Goal: Task Accomplishment & Management: Complete application form

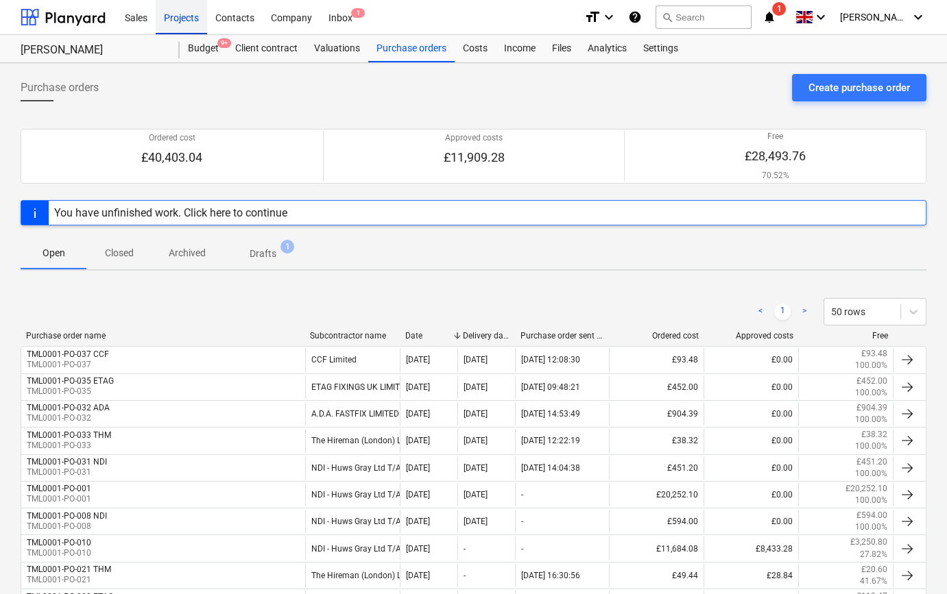
click at [189, 20] on div "Projects" at bounding box center [181, 16] width 51 height 35
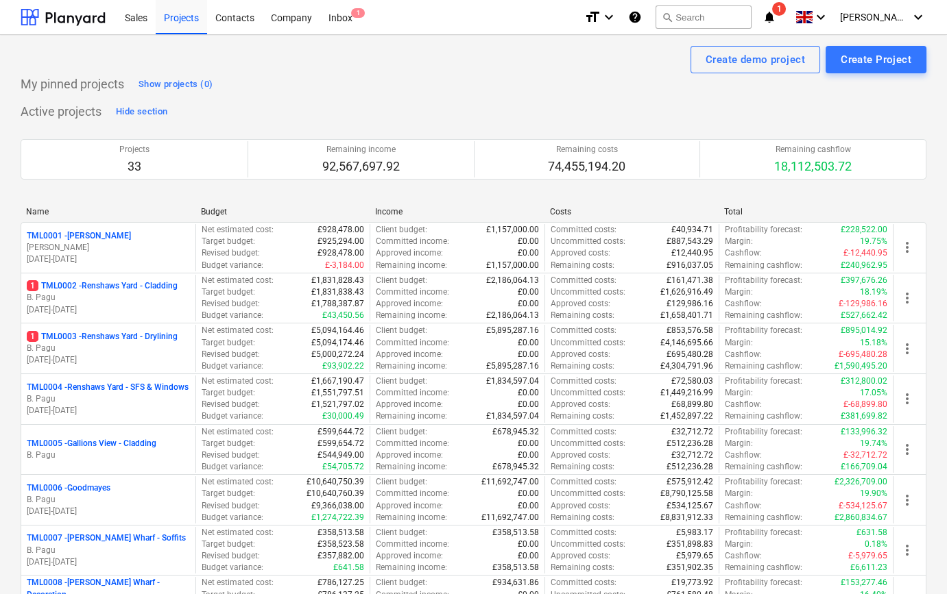
click at [134, 297] on p "B. Pagu" at bounding box center [108, 298] width 163 height 12
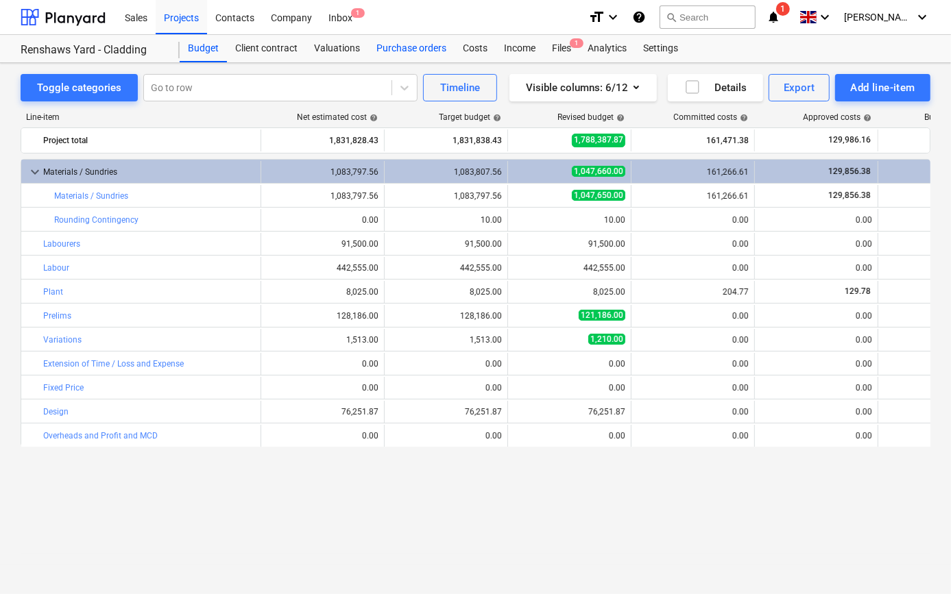
click at [402, 47] on div "Purchase orders" at bounding box center [411, 48] width 86 height 27
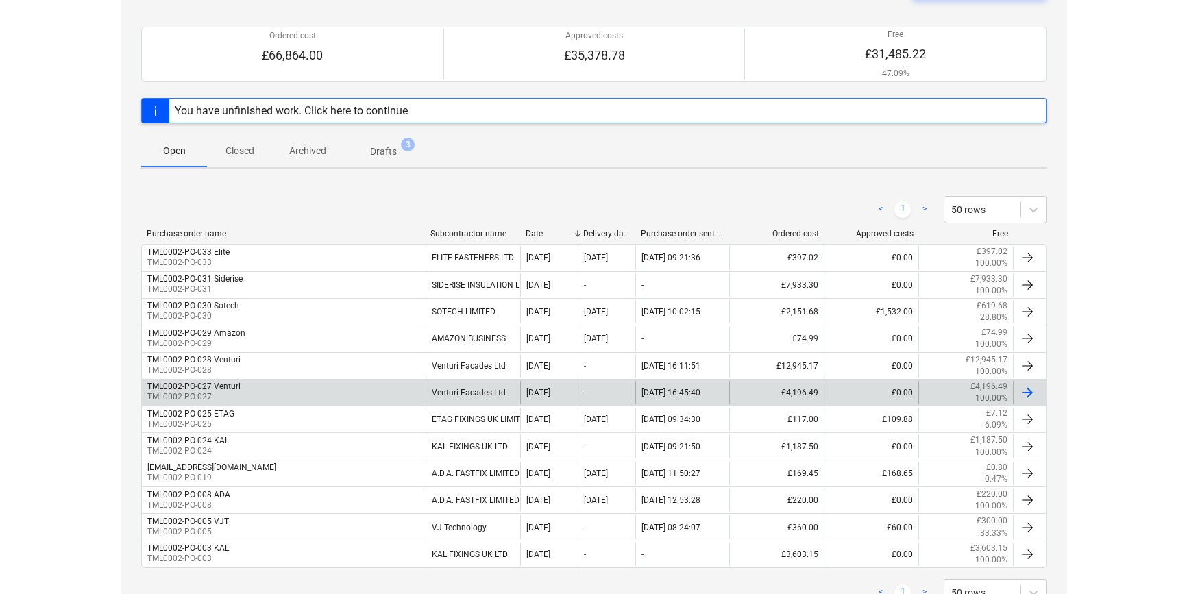
scroll to position [124, 0]
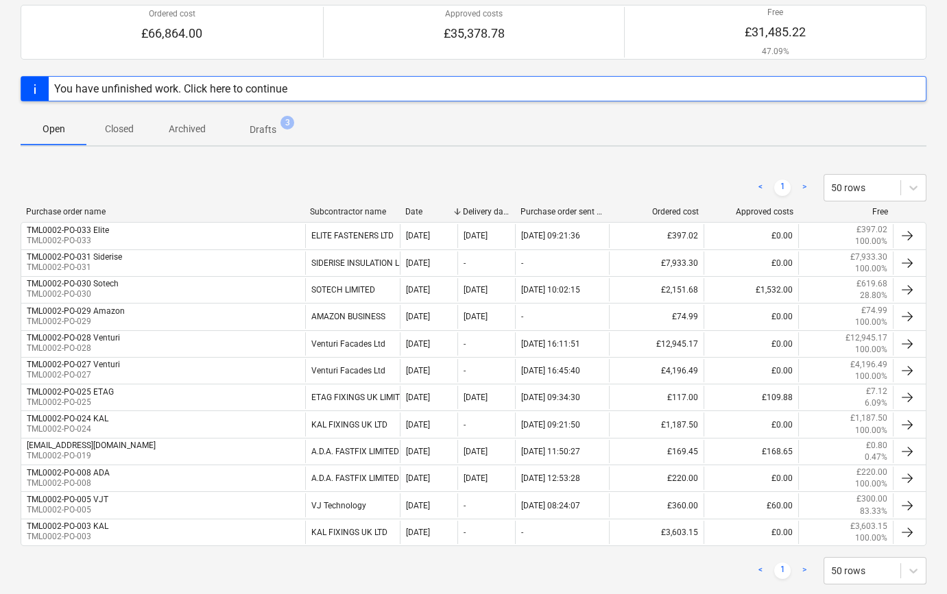
click at [111, 129] on p "Closed" at bounding box center [119, 129] width 33 height 14
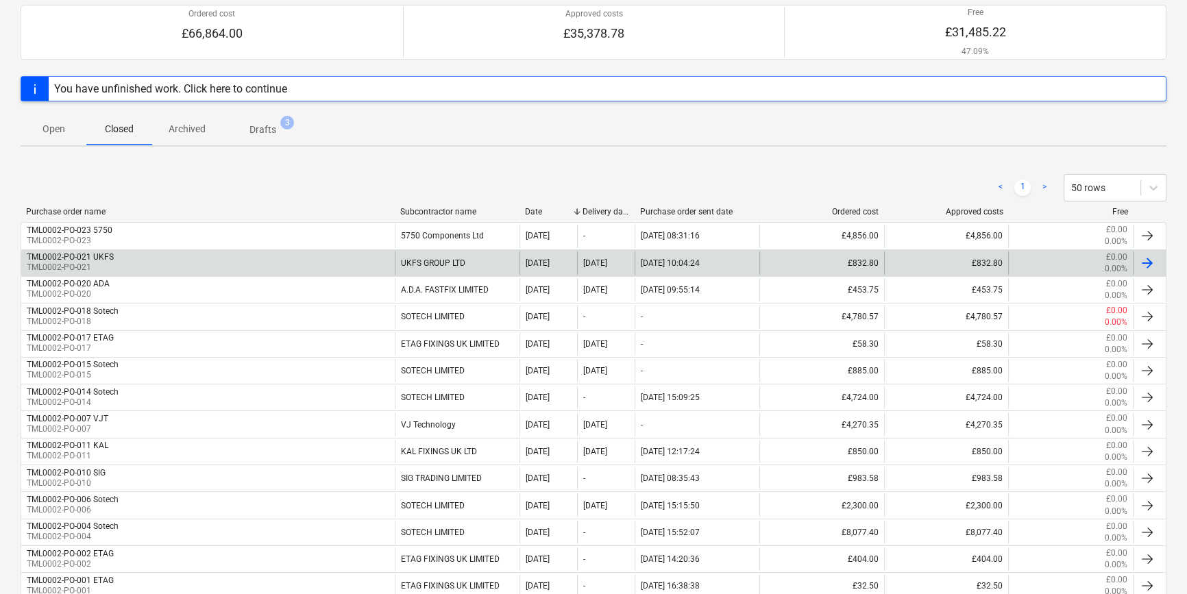
click at [946, 262] on div at bounding box center [1147, 263] width 16 height 16
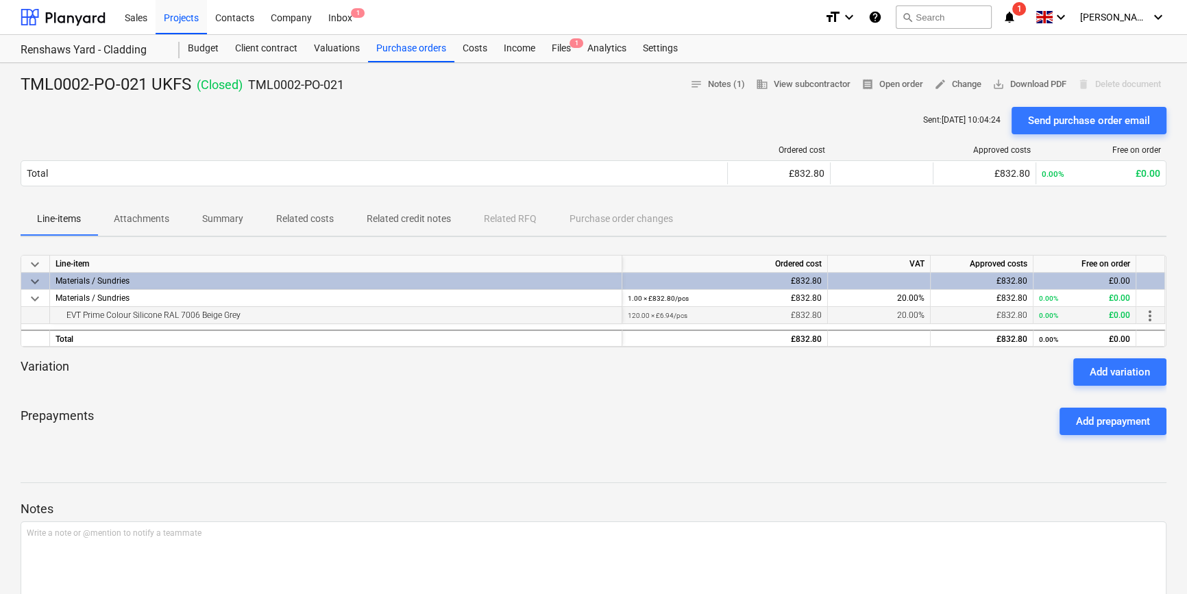
drag, startPoint x: 241, startPoint y: 315, endPoint x: 66, endPoint y: 321, distance: 174.2
click at [66, 321] on div "EVT Prime Colour Silicone RAL 7006 Beige Grey" at bounding box center [336, 315] width 561 height 16
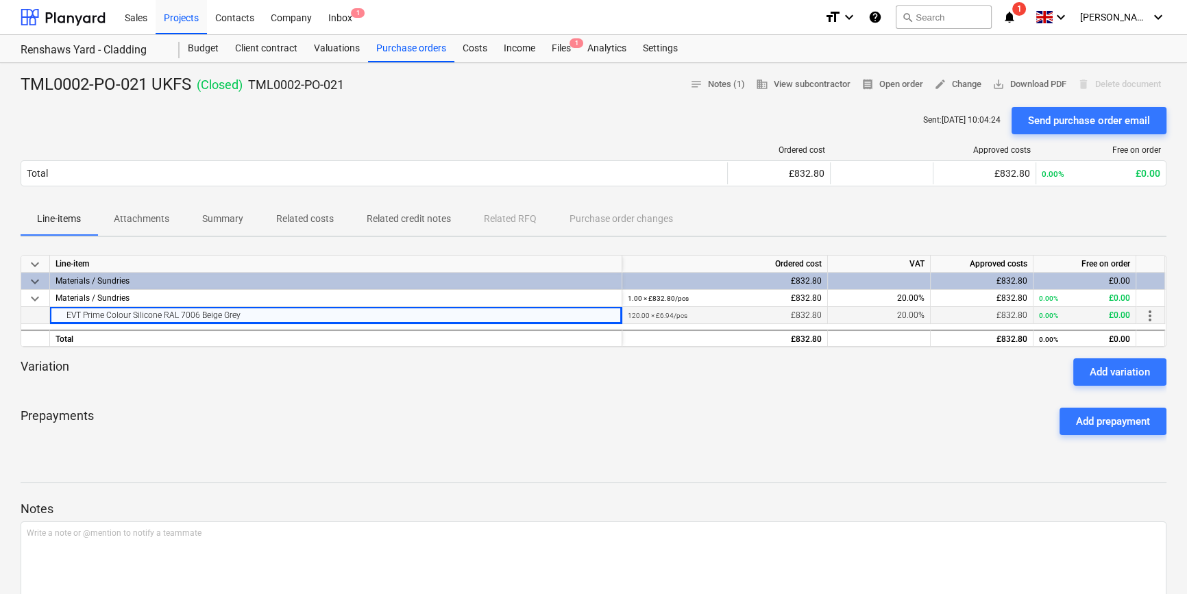
copy div "EVT Prime Colour Silicone RAL 7006 Beige Grey"
click at [404, 48] on div "Purchase orders" at bounding box center [411, 48] width 86 height 27
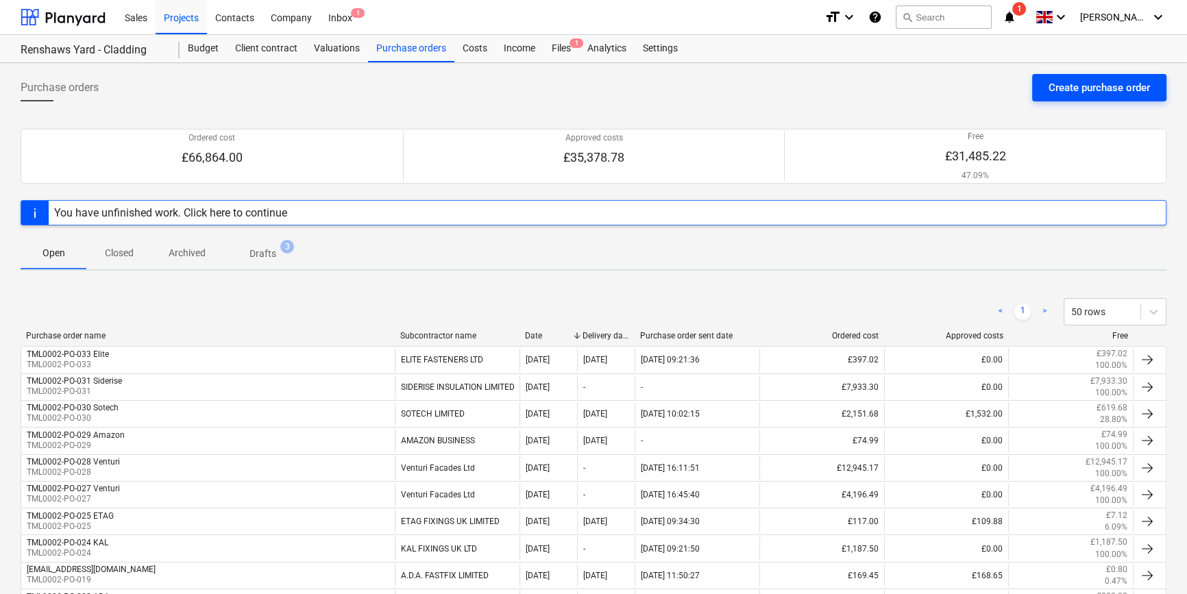
click at [946, 82] on div "Create purchase order" at bounding box center [1099, 88] width 101 height 18
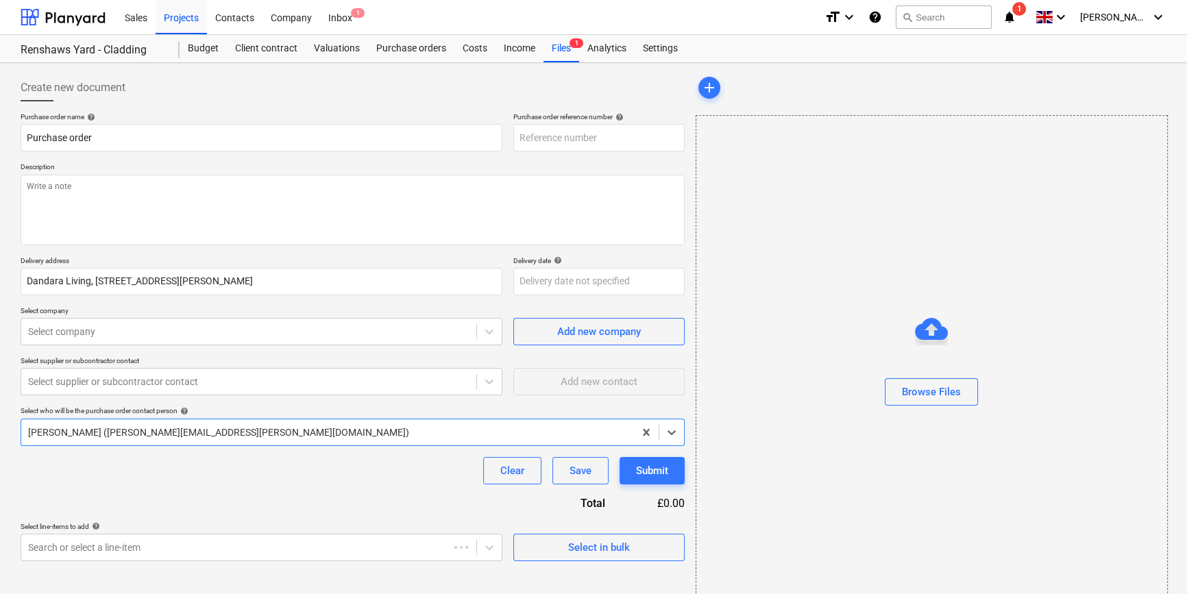
type textarea "x"
type input "TML0002-PO-037"
click at [588, 555] on div "Select in bulk" at bounding box center [599, 548] width 62 height 18
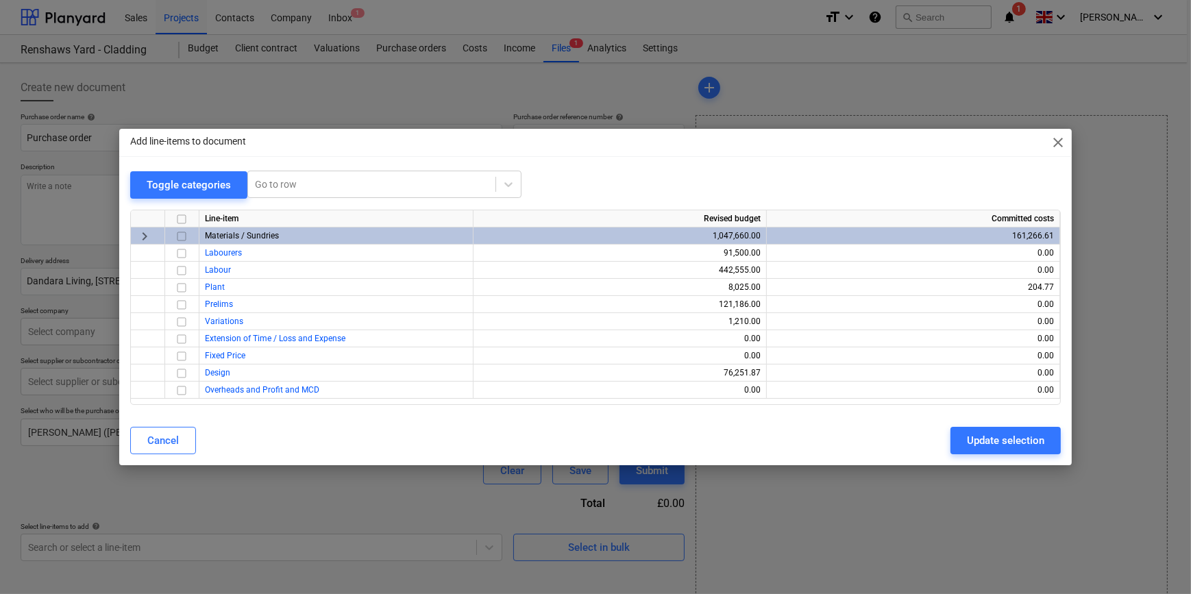
click at [178, 235] on input "checkbox" at bounding box center [181, 236] width 16 height 16
click at [946, 443] on div "Update selection" at bounding box center [1005, 441] width 77 height 18
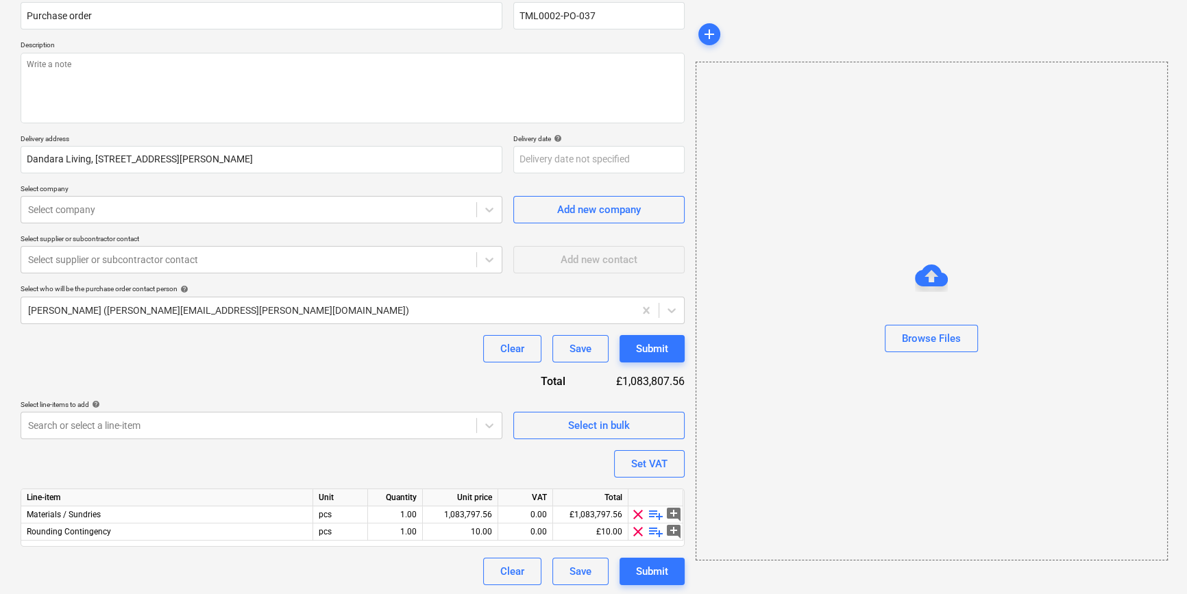
scroll to position [123, 0]
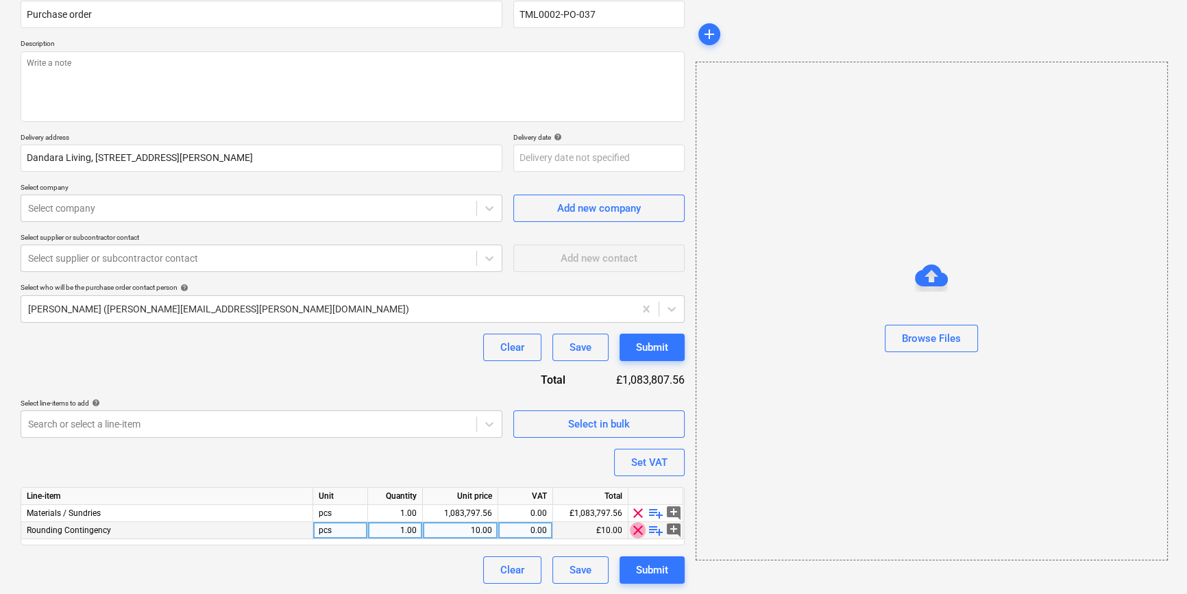
click at [639, 529] on span "clear" at bounding box center [638, 530] width 16 height 16
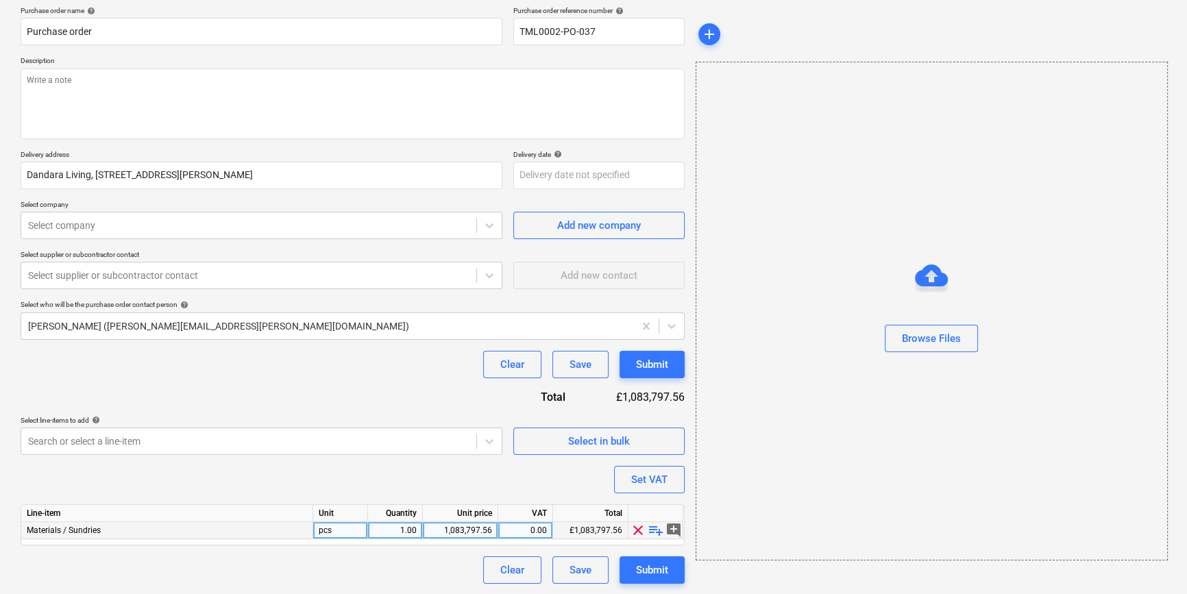
type textarea "x"
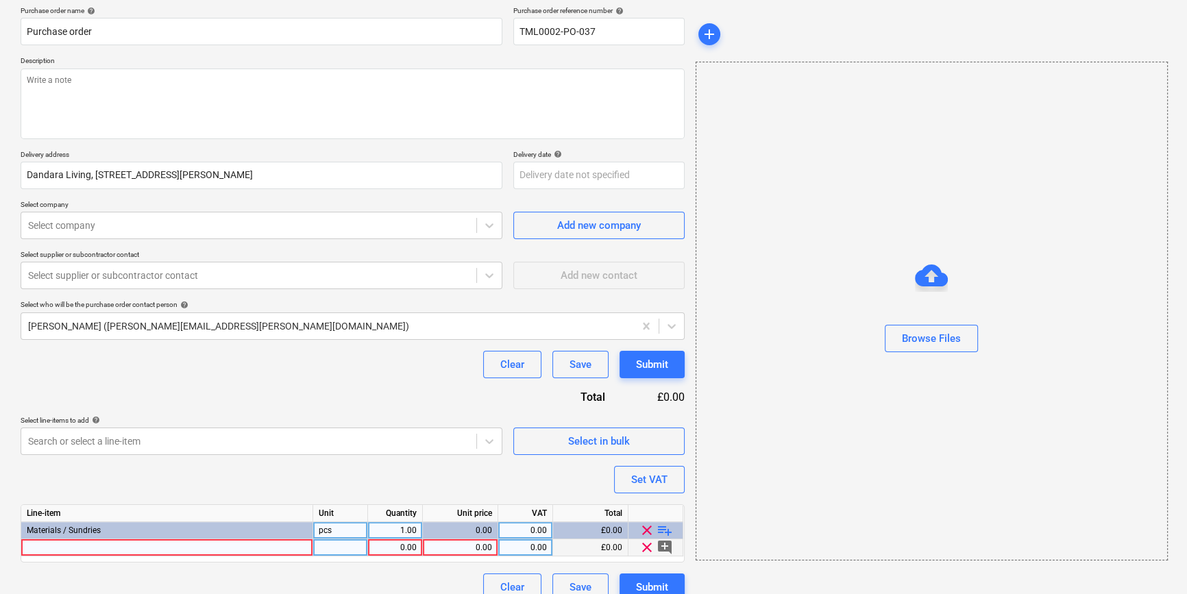
click at [42, 546] on div at bounding box center [167, 547] width 292 height 17
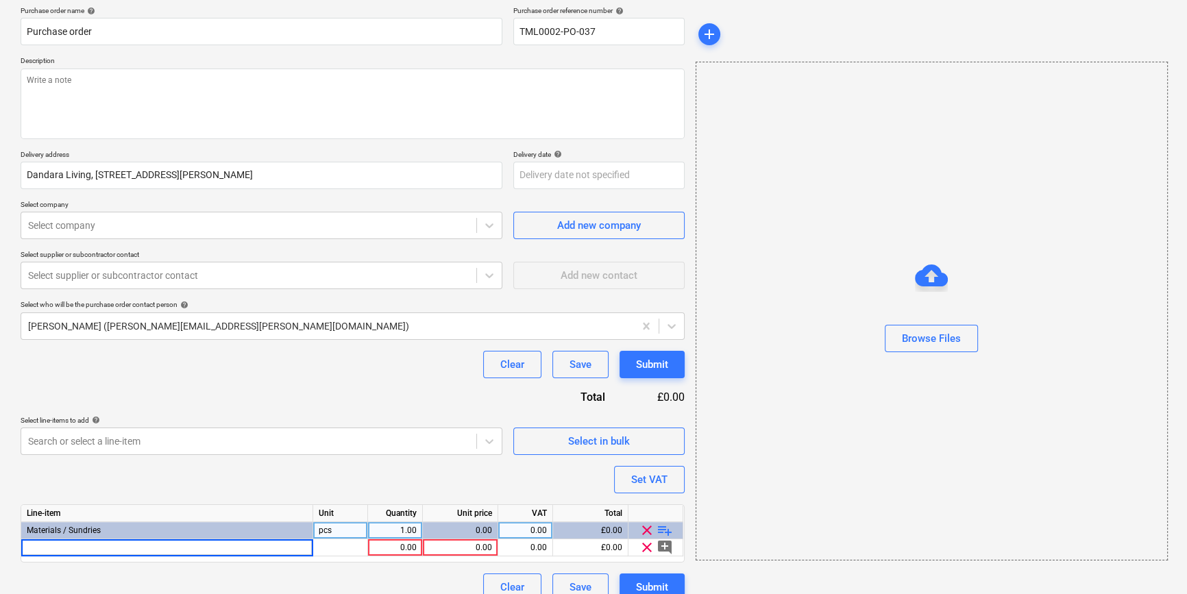
type input "EVT Prime Colour Silicone RAL 7006 Beige Grey"
type textarea "x"
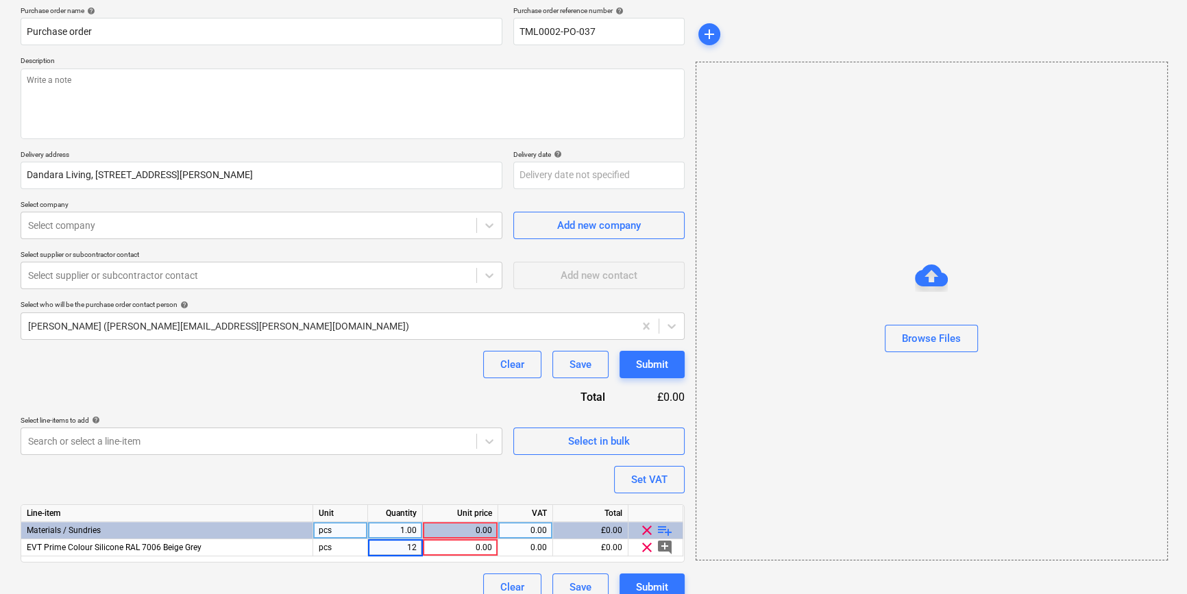
type input "120"
type textarea "x"
type input "6.94"
type textarea "x"
type input "20"
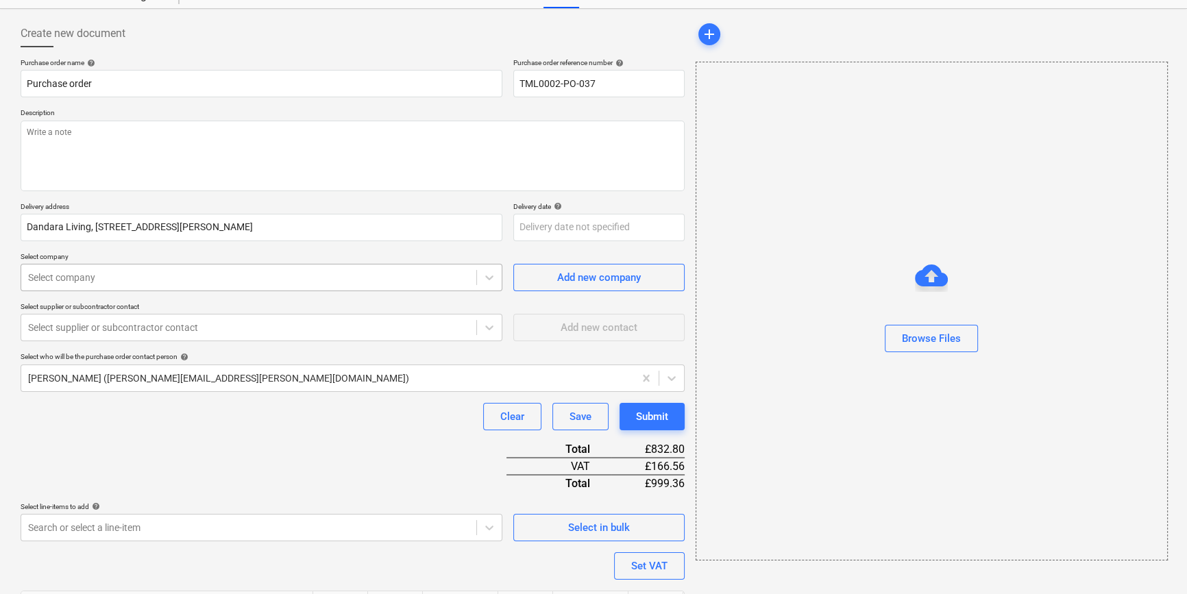
scroll to position [0, 0]
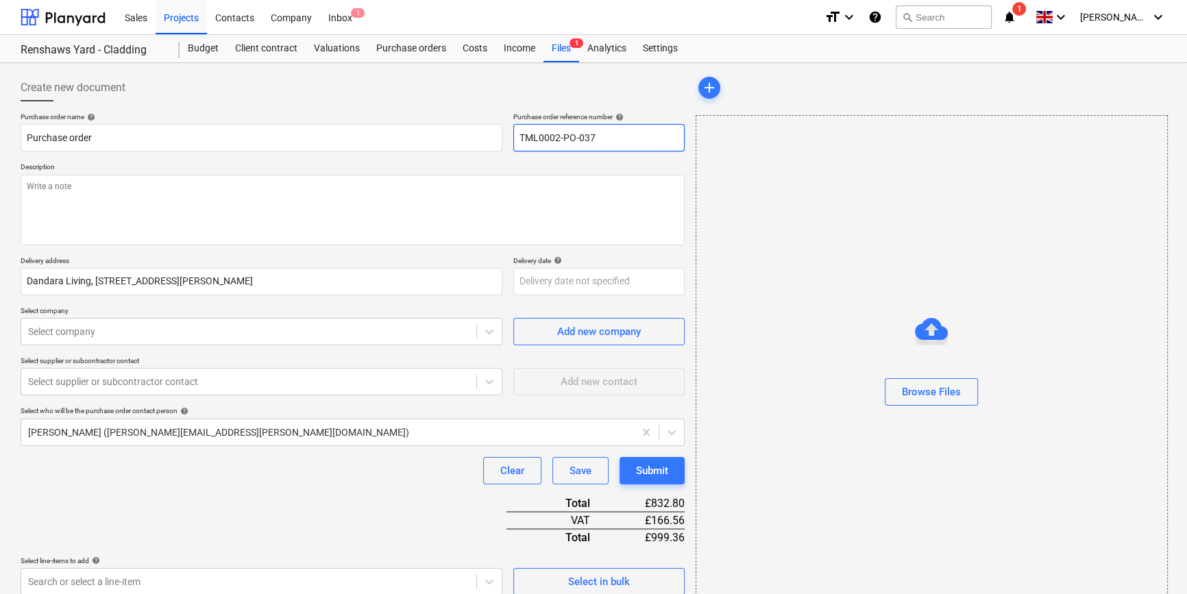
drag, startPoint x: 594, startPoint y: 135, endPoint x: 513, endPoint y: 136, distance: 80.2
click at [513, 136] on input "TML0002-PO-037" at bounding box center [598, 137] width 171 height 27
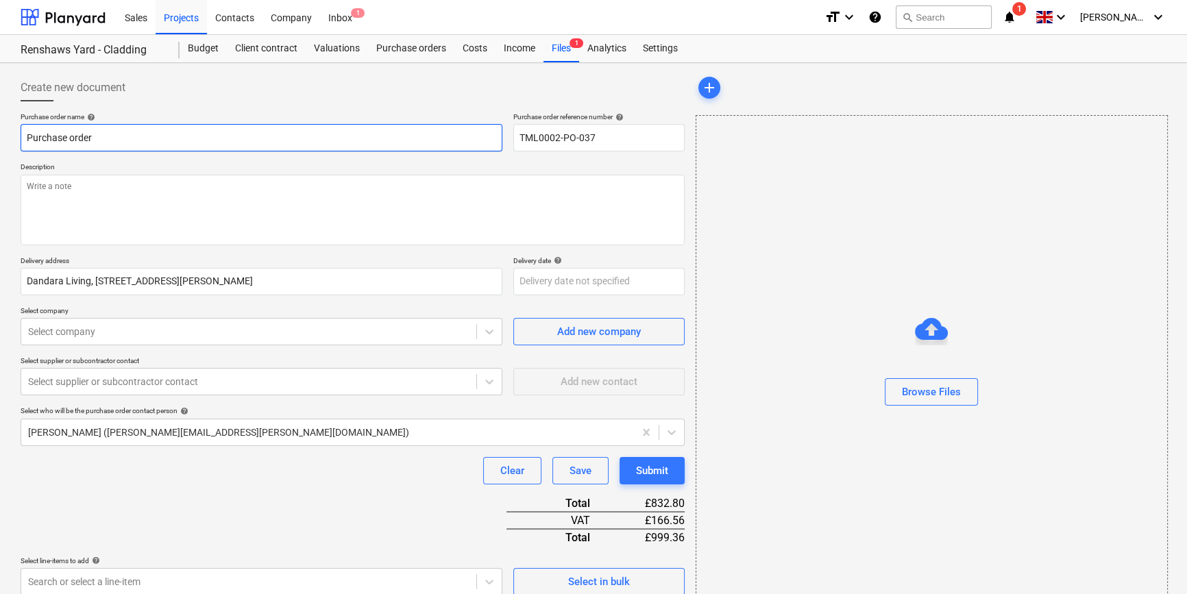
drag, startPoint x: 95, startPoint y: 137, endPoint x: 18, endPoint y: 138, distance: 77.5
click at [17, 138] on div "Create new document Purchase order name help Purchase order Purchase order refe…" at bounding box center [352, 408] width 675 height 679
type textarea "x"
paste input "TML0002-PO-037"
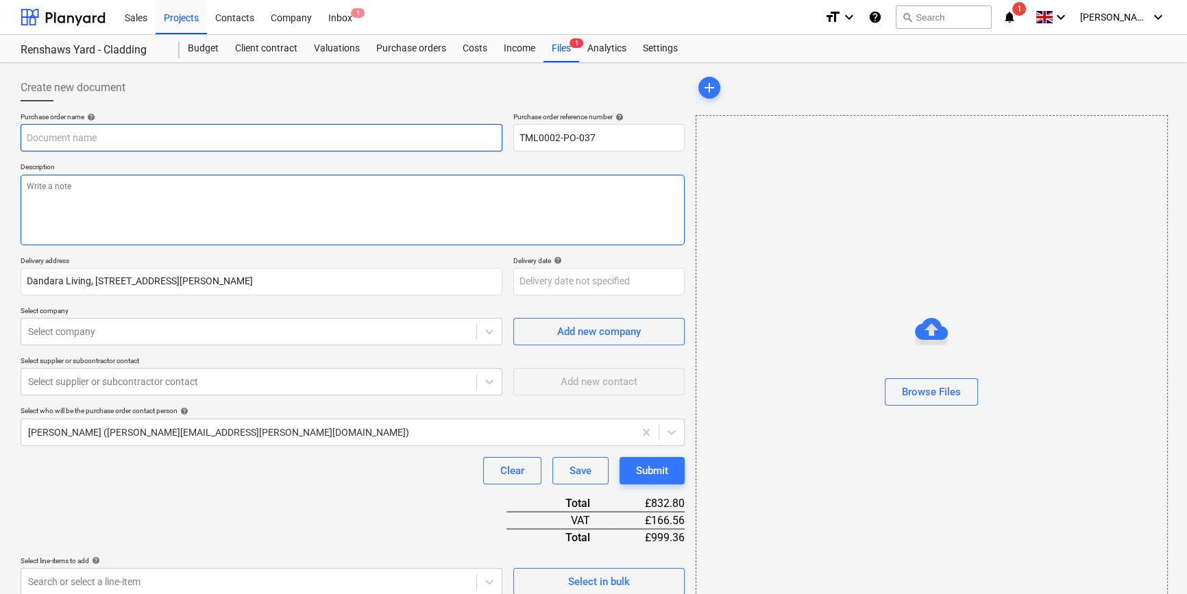
type textarea "x"
type input "TML0002-PO-037"
type textarea "x"
type input "TML0002-PO-037"
type textarea "x"
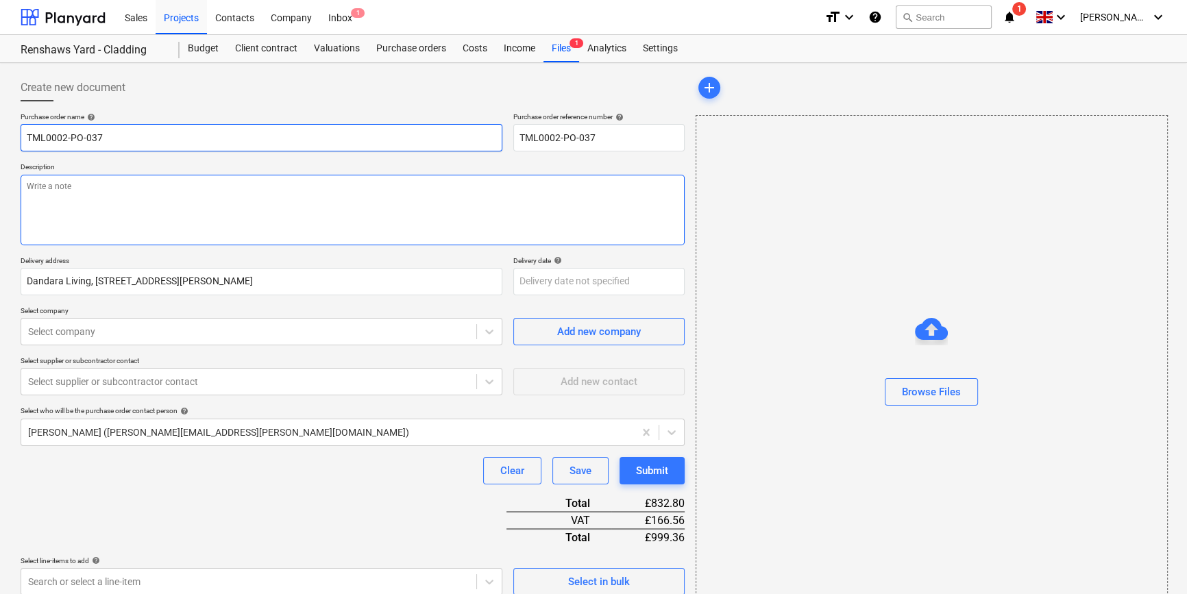
type input "TML0002-PO-037 U"
type textarea "x"
type input "TML0002-PO-037 [GEOGRAPHIC_DATA]"
type textarea "x"
type input "TML0002-PO-037 UKF"
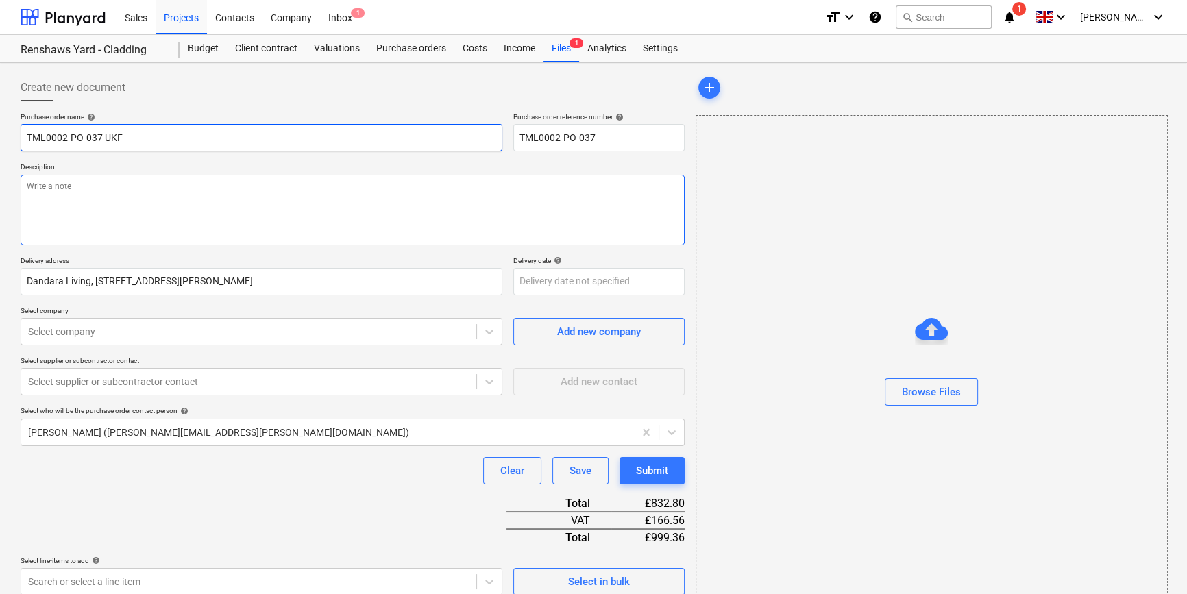
type textarea "x"
type input "TML0002-PO-037 UKFS"
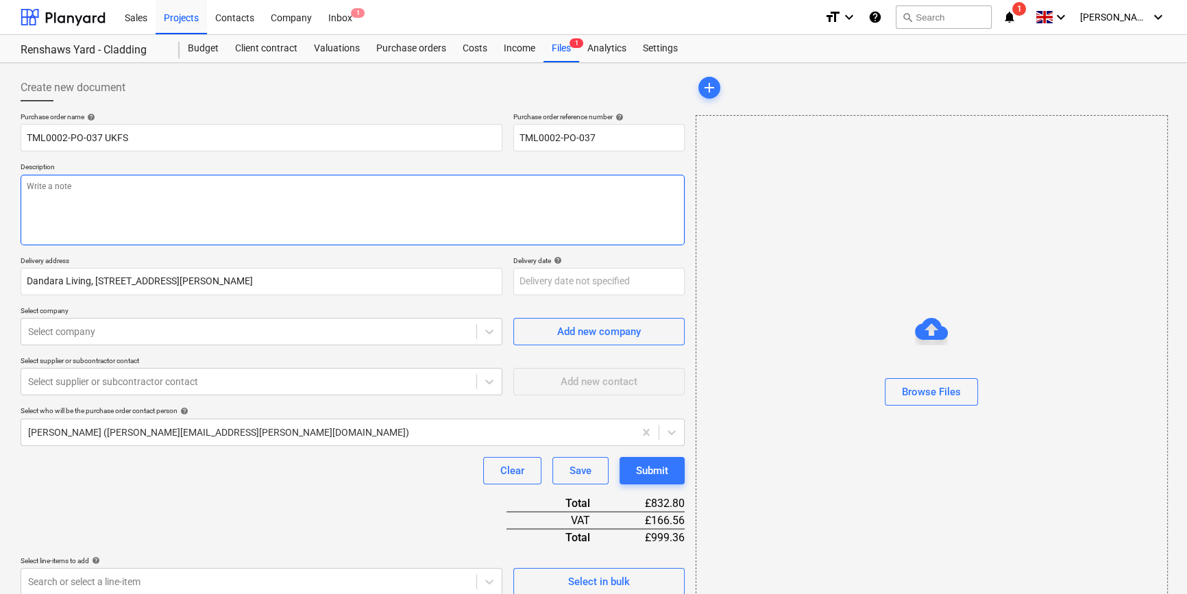
click at [70, 213] on textarea at bounding box center [353, 210] width 664 height 71
type textarea "x"
type textarea "S"
type textarea "x"
type textarea "Si"
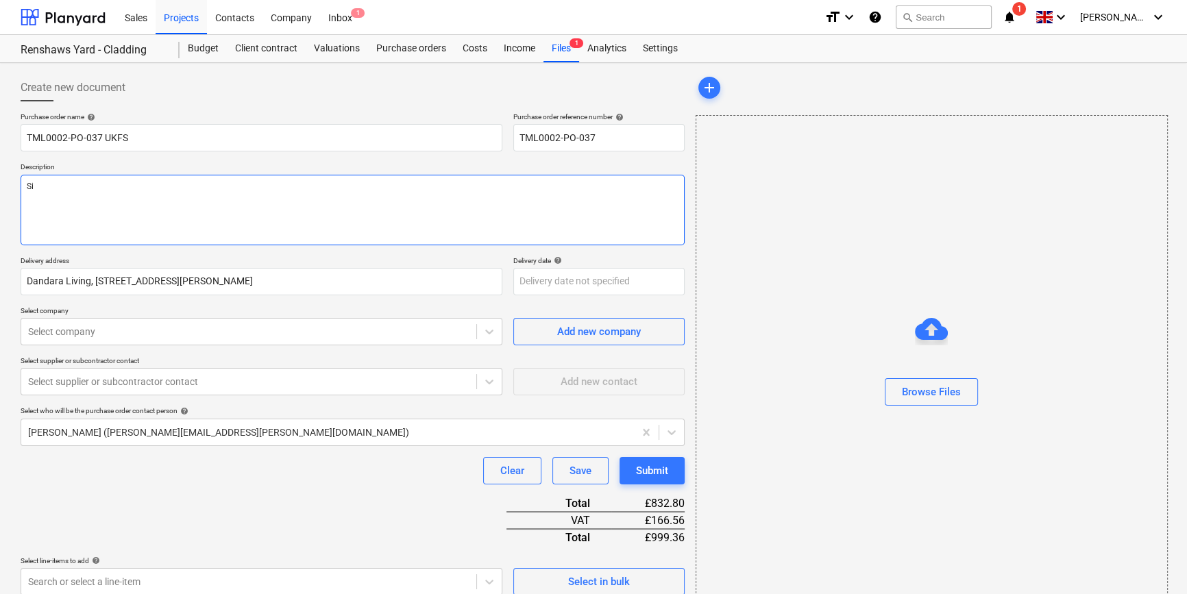
type textarea "x"
type textarea "Sit"
type textarea "x"
type textarea "Site"
type textarea "x"
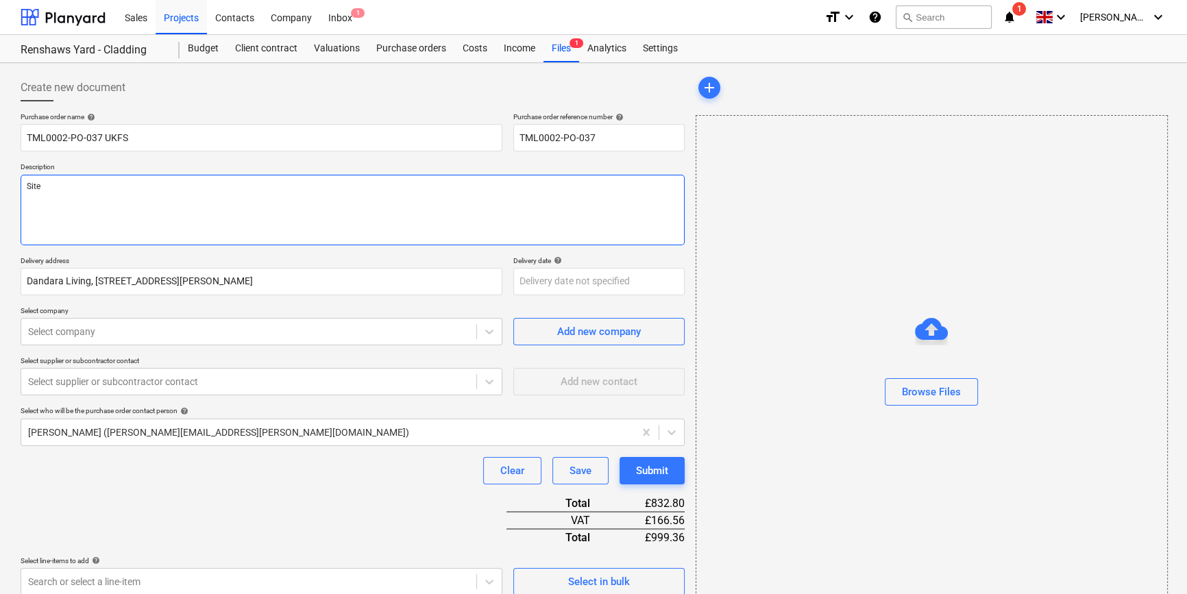
type textarea "Site"
type textarea "x"
type textarea "Site c"
type textarea "x"
type textarea "Site co"
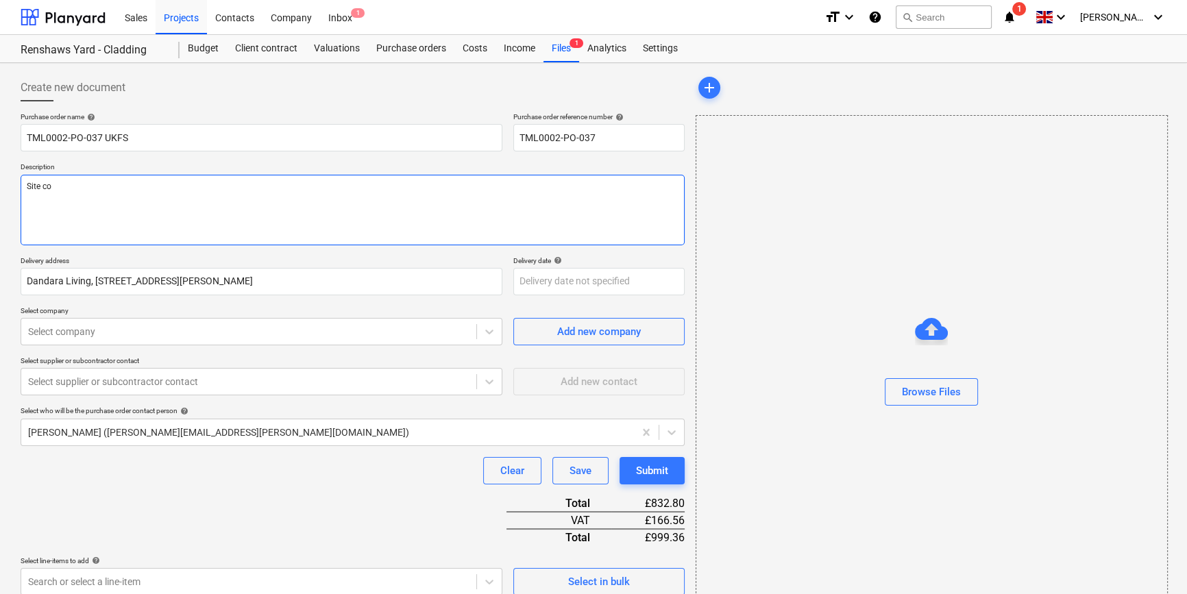
type textarea "x"
type textarea "Site con"
type textarea "x"
type textarea "Site cont"
type textarea "x"
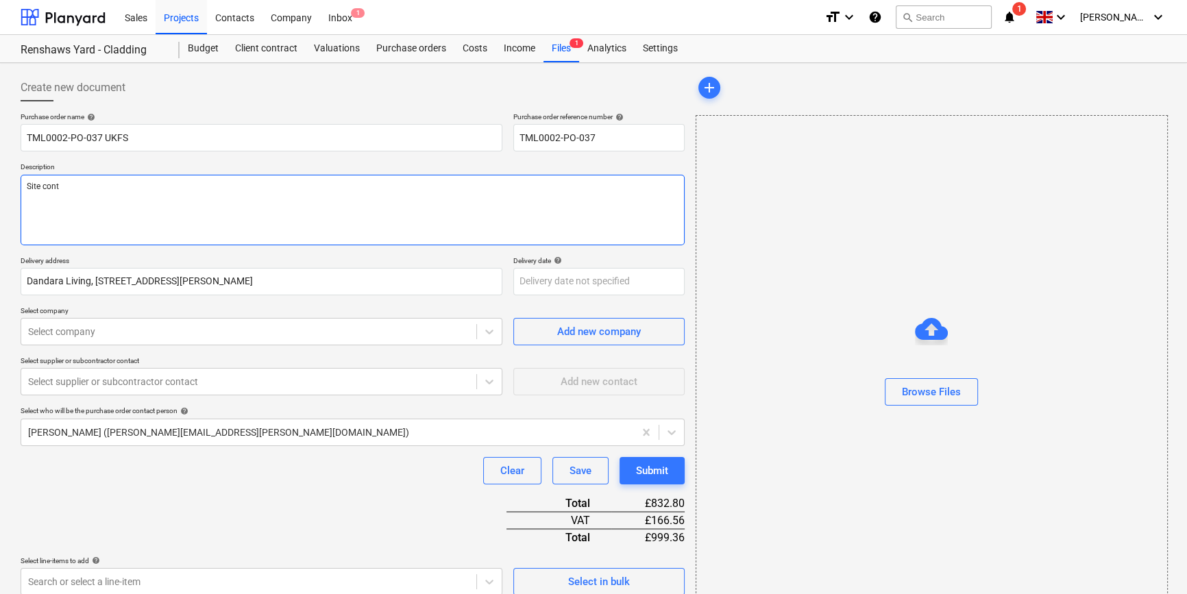
type textarea "Site conta"
type textarea "x"
type textarea "Site contac"
type textarea "x"
type textarea "Site contact"
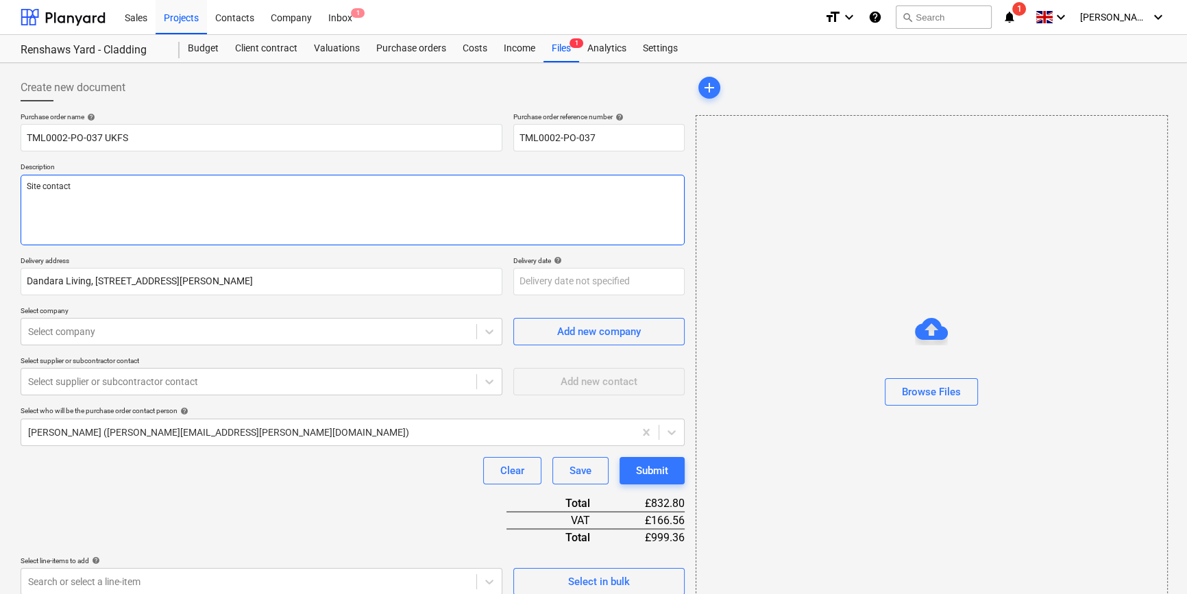
type textarea "x"
type textarea "Site contact"
type textarea "x"
type textarea "Site contact P"
type textarea "x"
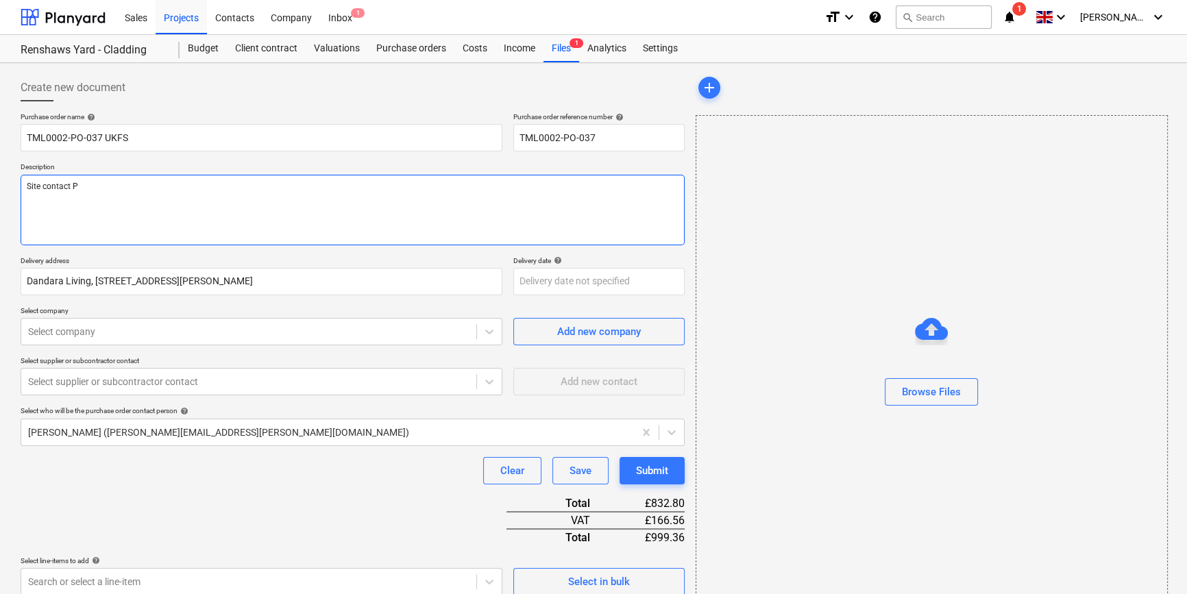
type textarea "Site contact Pe"
type textarea "x"
type textarea "Site contact Ped"
type textarea "x"
type textarea "Site contact Pedz"
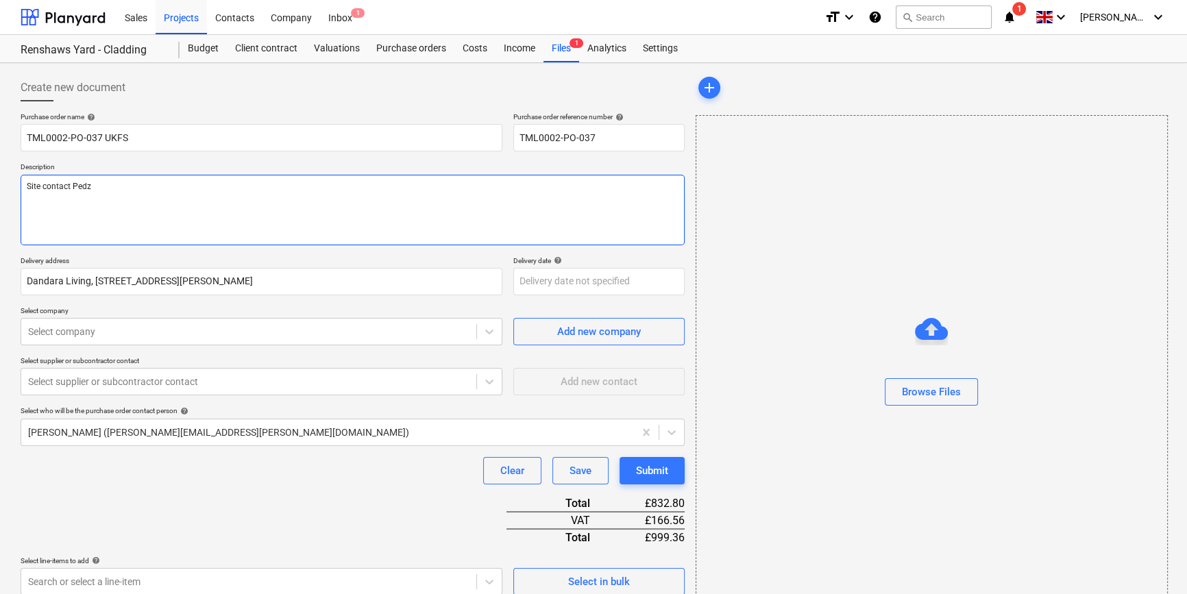
type textarea "x"
type textarea "Site contact Pedzo"
type textarea "x"
type textarea "Site contact Pedz"
type textarea "x"
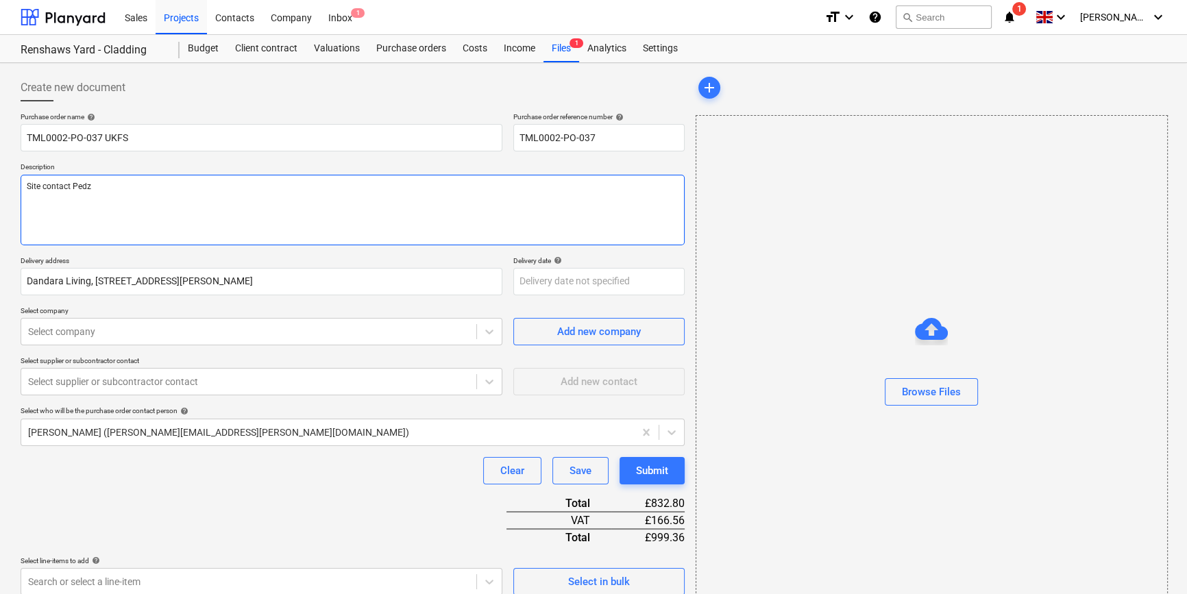
type textarea "Site contact Pedzi"
type textarea "x"
type textarea "Site contact Pedzi"
type textarea "x"
type textarea "Site contact Pedzi 0"
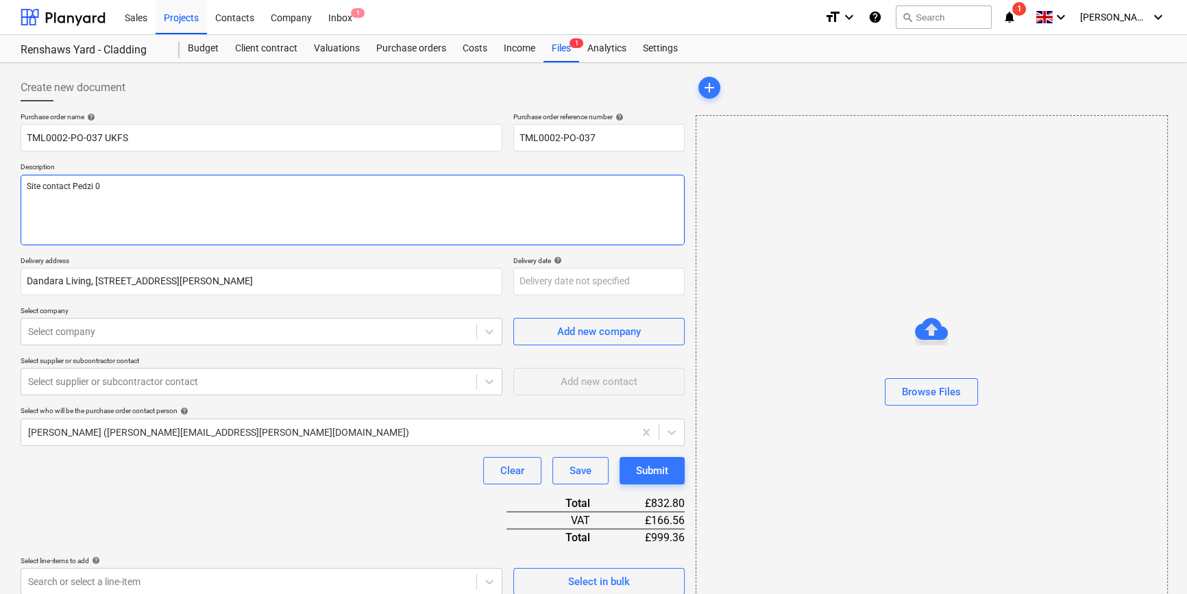
type textarea "x"
type textarea "Site contact Pedzi 07"
type textarea "x"
type textarea "Site contact Pedzi 075"
type textarea "x"
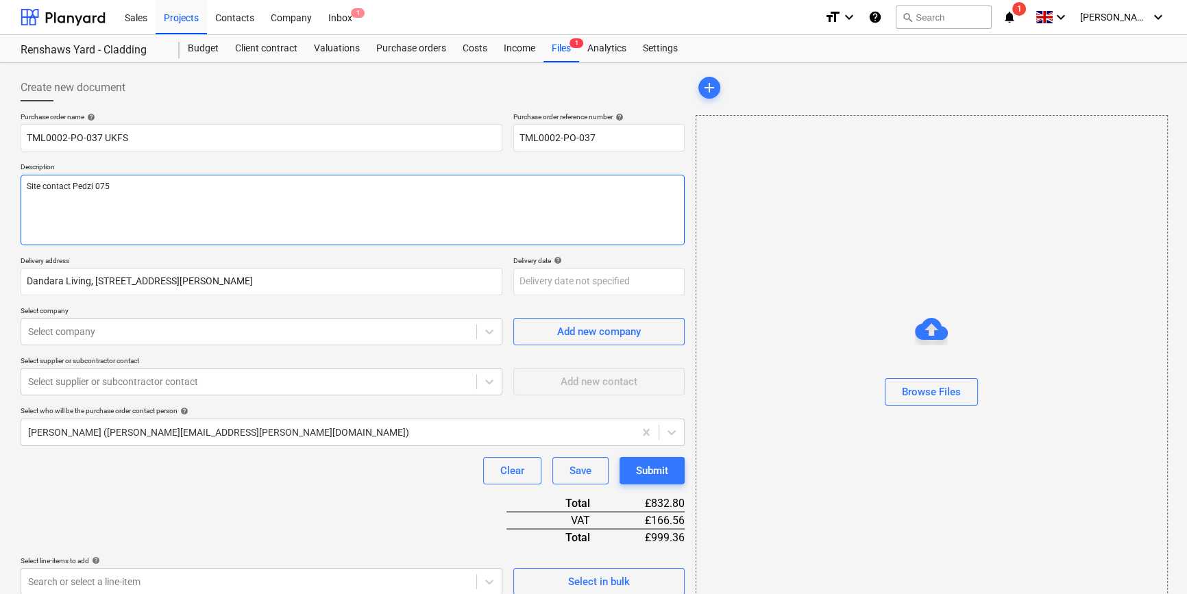
type textarea "Site contact Pedzi 0754"
type textarea "x"
type textarea "Site contact Pedzi 07547"
type textarea "x"
type textarea "Site contact Pedzi 07547"
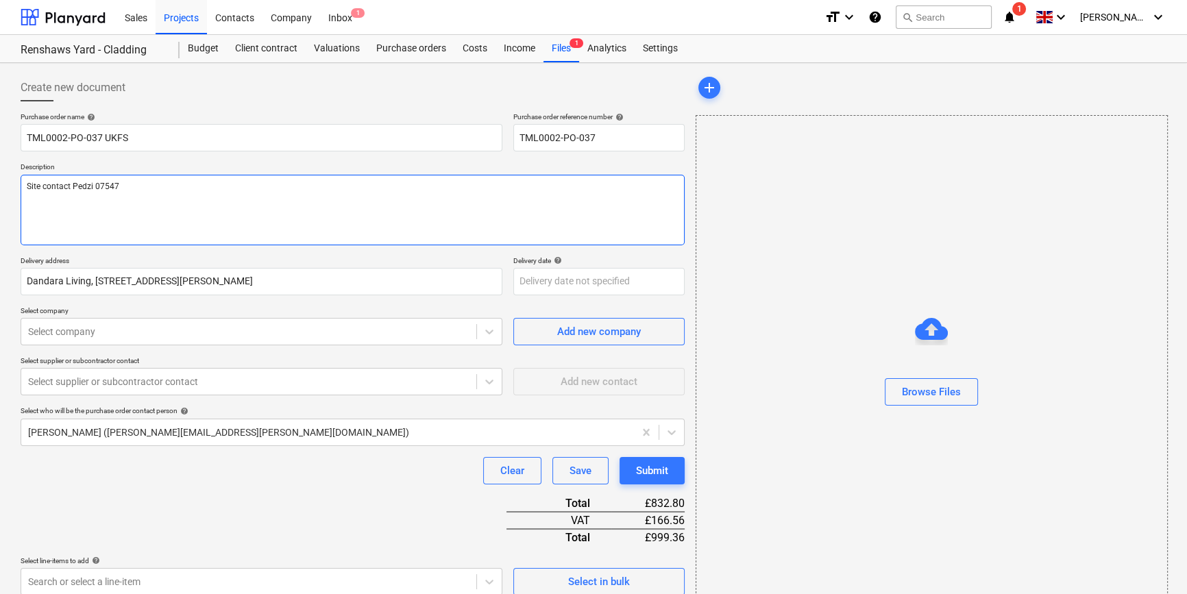
type textarea "x"
type textarea "Site contact Pedzi 07547 6"
type textarea "x"
type textarea "Site contact Pedzi [PHONE_NUMBER]"
type textarea "x"
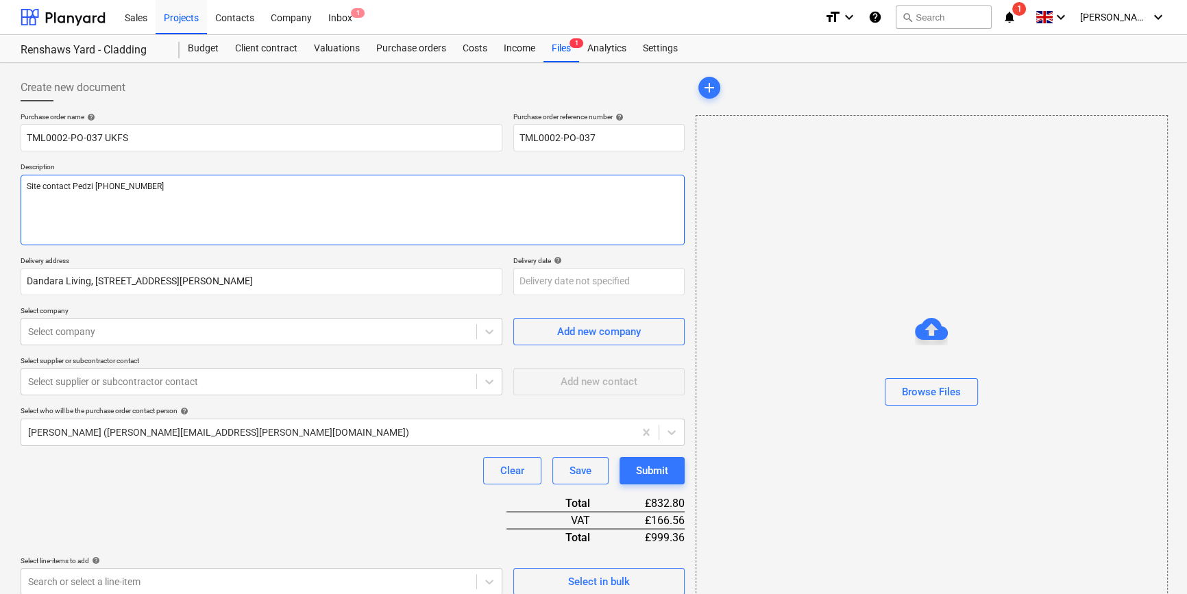
type textarea "Site contact Pedzi [PHONE_NUMBER]"
type textarea "x"
type textarea "Site contact Pedzi [PHONE_NUMBER]"
type textarea "x"
type textarea "Site contact Pedzi [PHONE_NUMBER]"
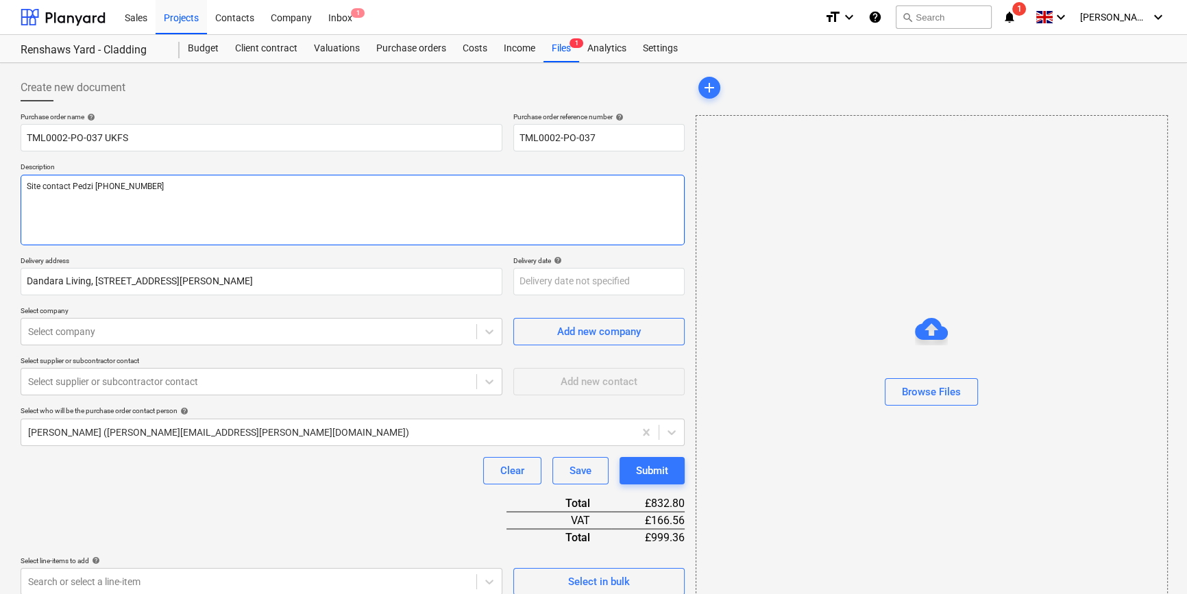
type textarea "x"
type textarea "Site contact Pedzi [PHONE_NUMBER]"
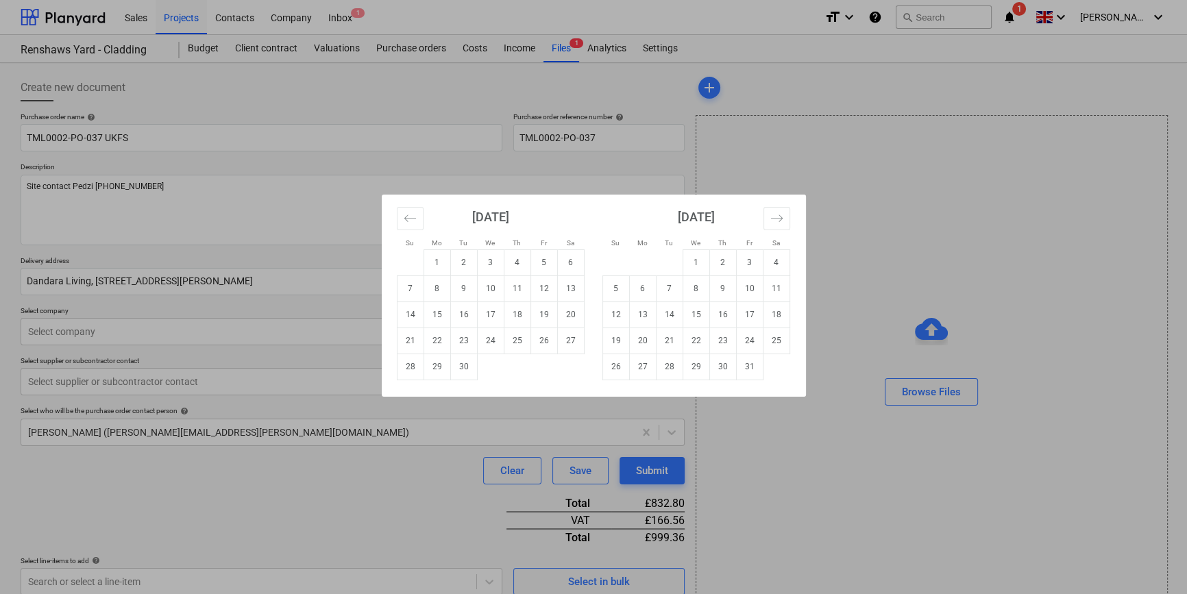
click at [576, 280] on body "Sales Projects Contacts Company Inbox 1 format_size keyboard_arrow_down help se…" at bounding box center [593, 297] width 1187 height 594
click at [485, 339] on td "24" at bounding box center [490, 341] width 27 height 26
type textarea "x"
type input "[DATE]"
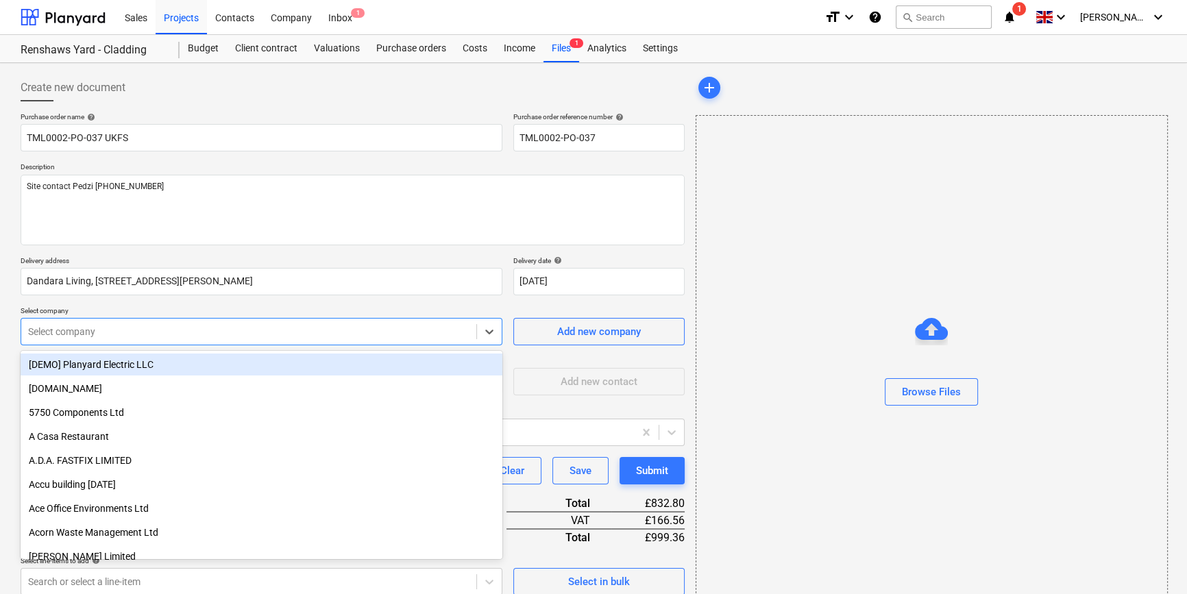
click at [293, 330] on div at bounding box center [248, 332] width 441 height 14
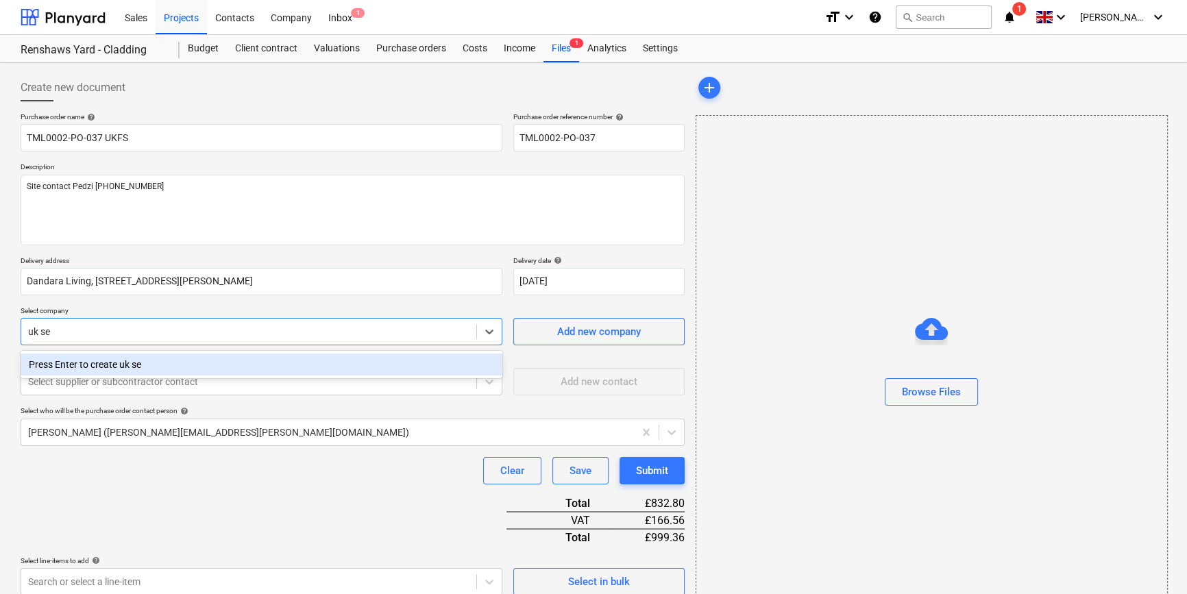
type input "uk se"
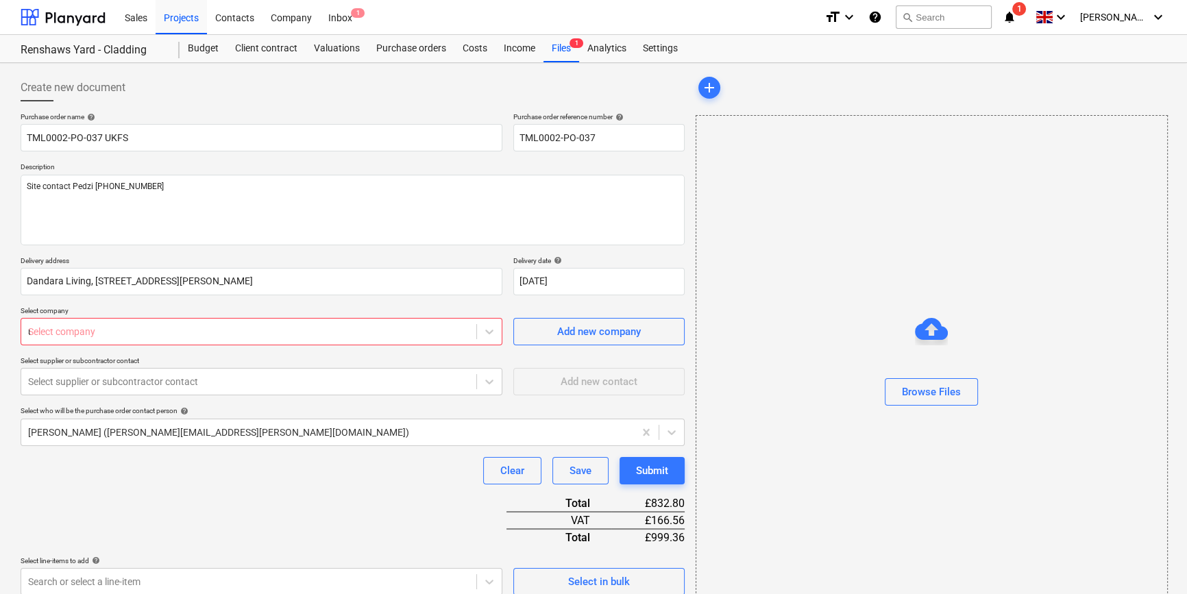
type textarea "x"
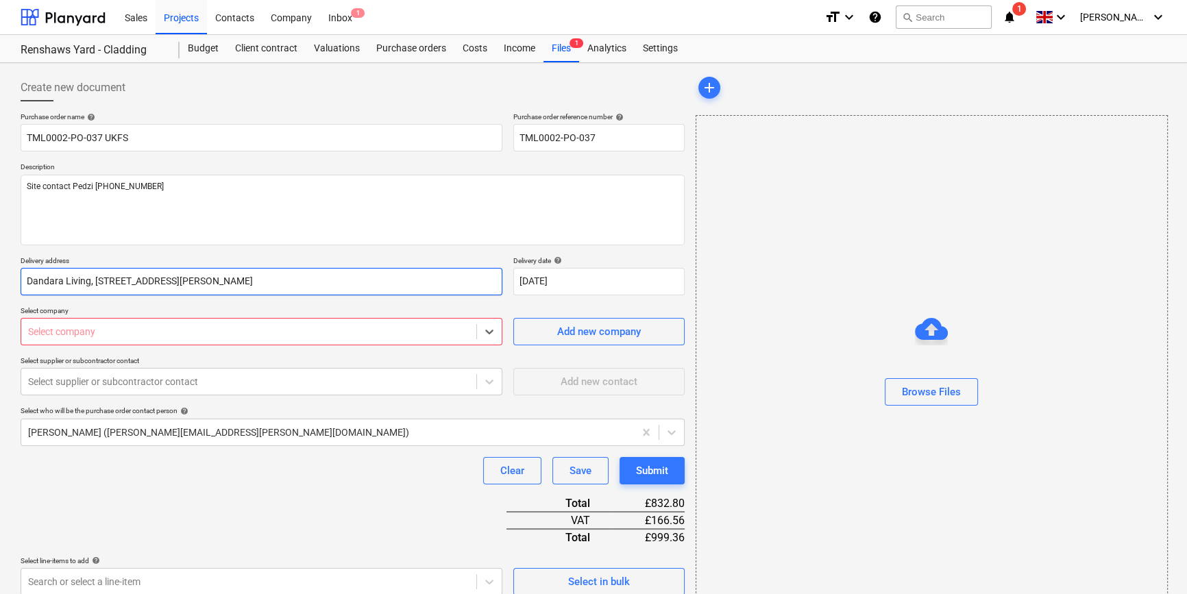
type textarea "x"
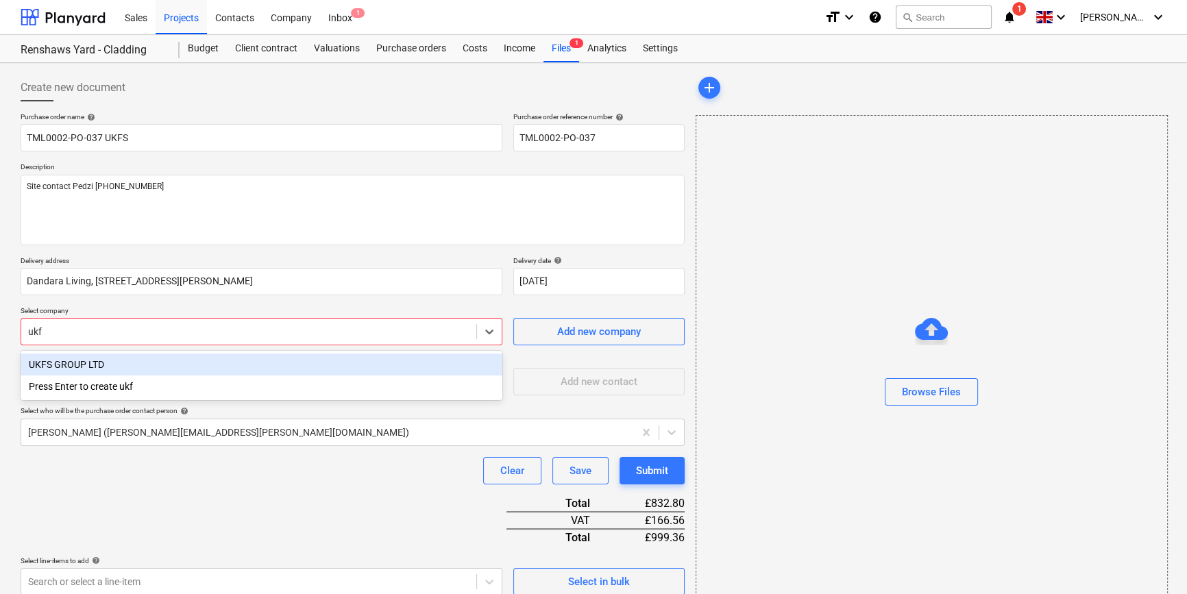
type input "ukfs"
click at [86, 366] on div "UKFS GROUP LTD" at bounding box center [262, 365] width 482 height 22
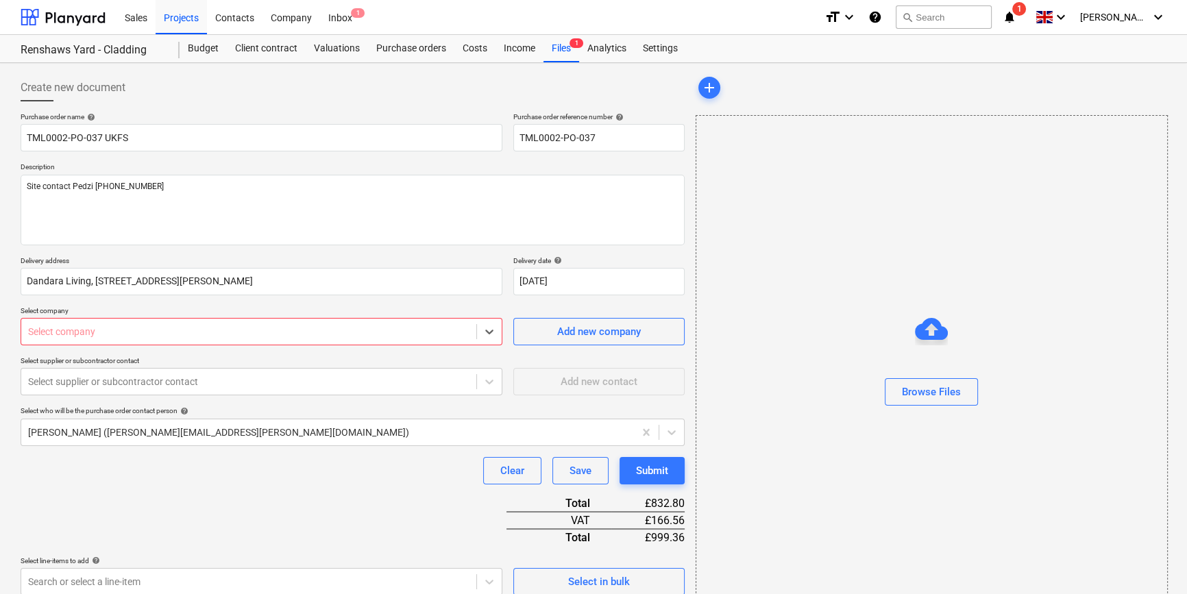
type textarea "x"
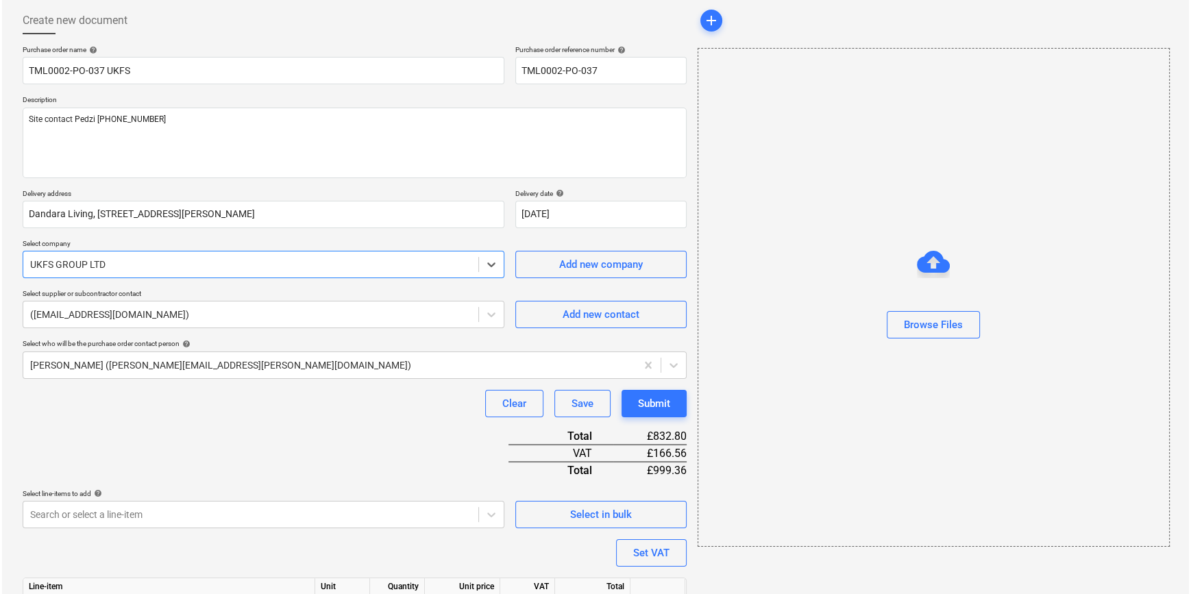
scroll to position [158, 0]
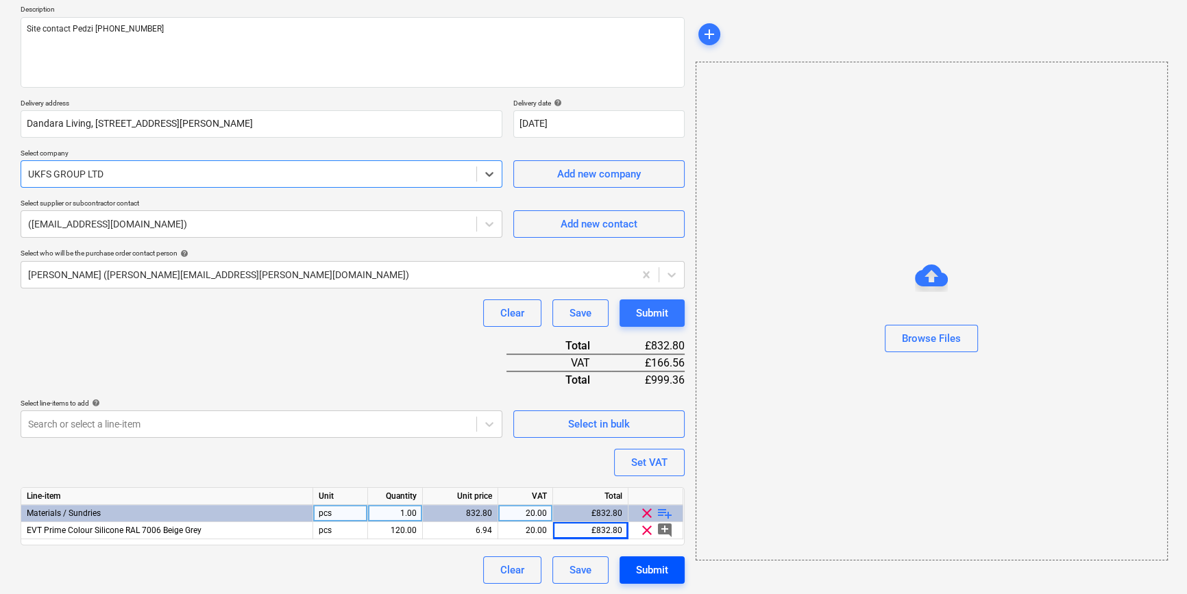
click at [659, 569] on div "Submit" at bounding box center [652, 570] width 32 height 18
type textarea "x"
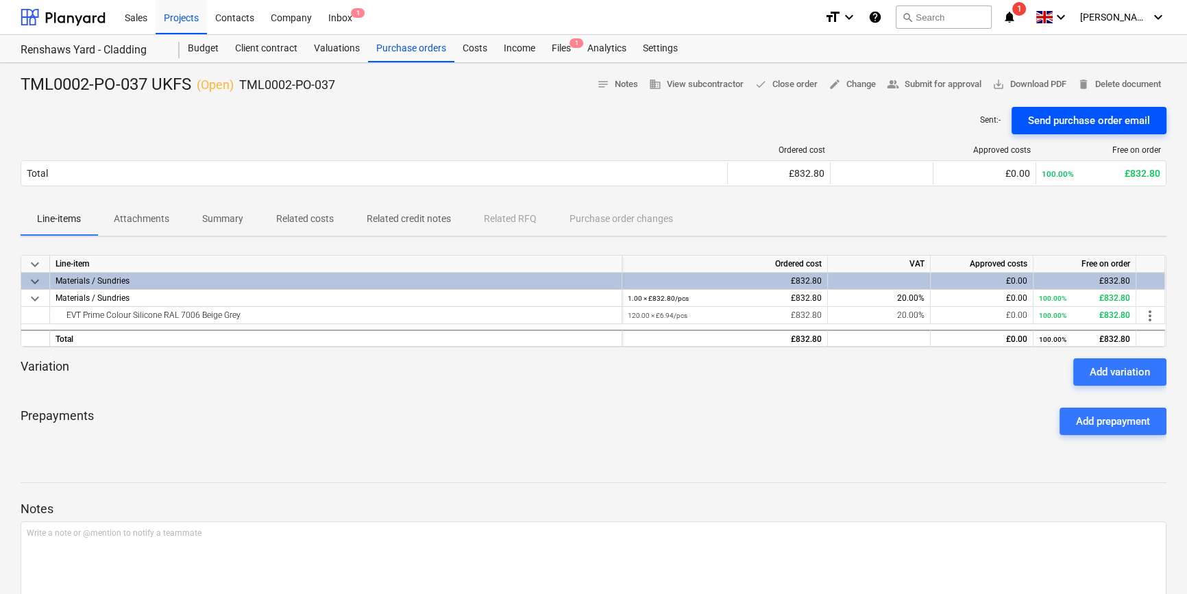
click at [946, 123] on div "Send purchase order email" at bounding box center [1089, 121] width 122 height 18
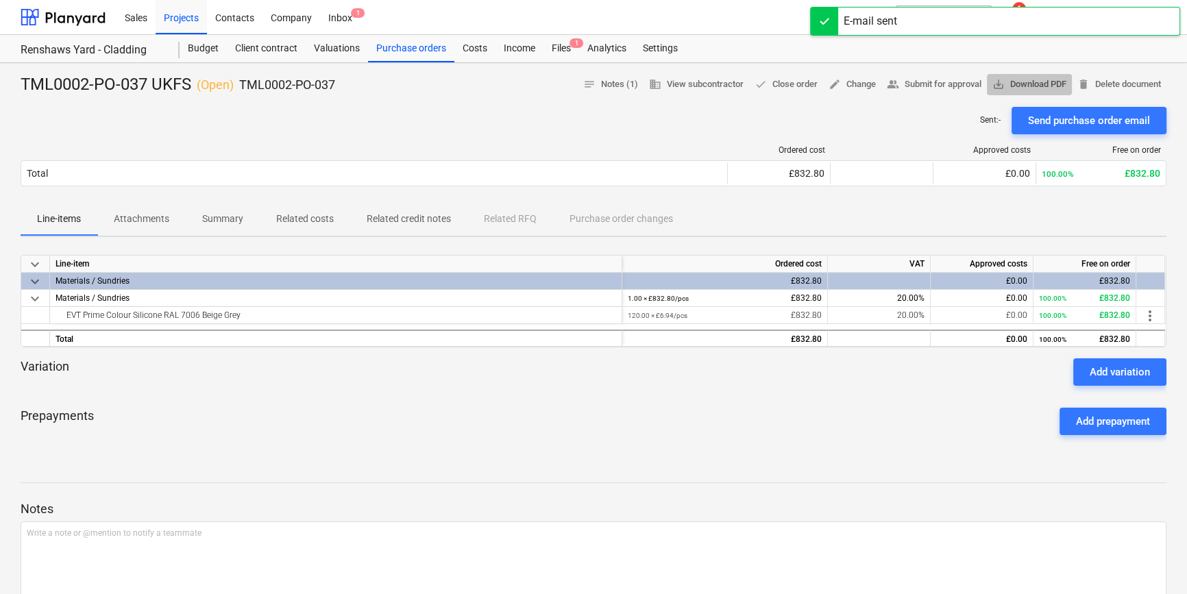
click at [946, 84] on span "save_alt Download PDF" at bounding box center [1029, 85] width 74 height 16
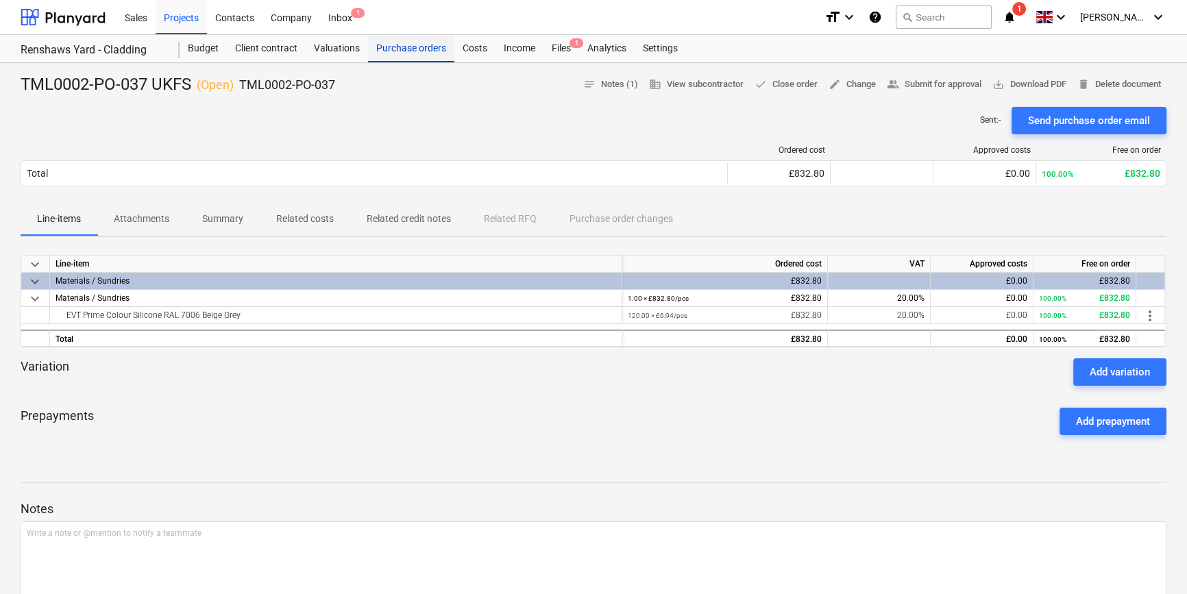
click at [394, 48] on div "Purchase orders" at bounding box center [411, 48] width 86 height 27
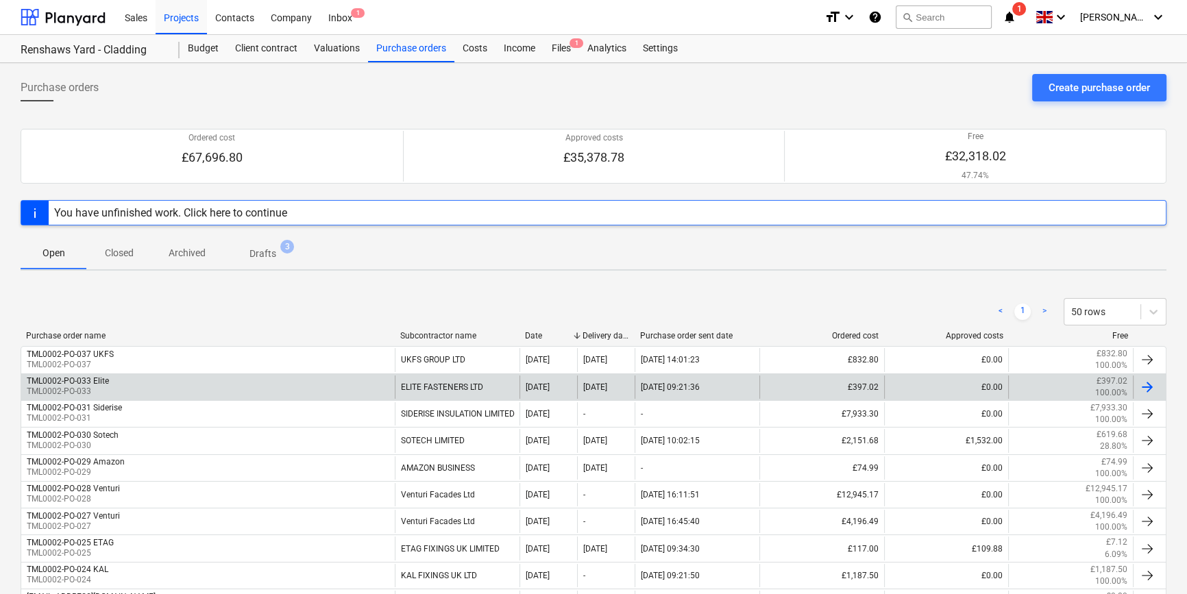
click at [946, 391] on div at bounding box center [1147, 387] width 16 height 16
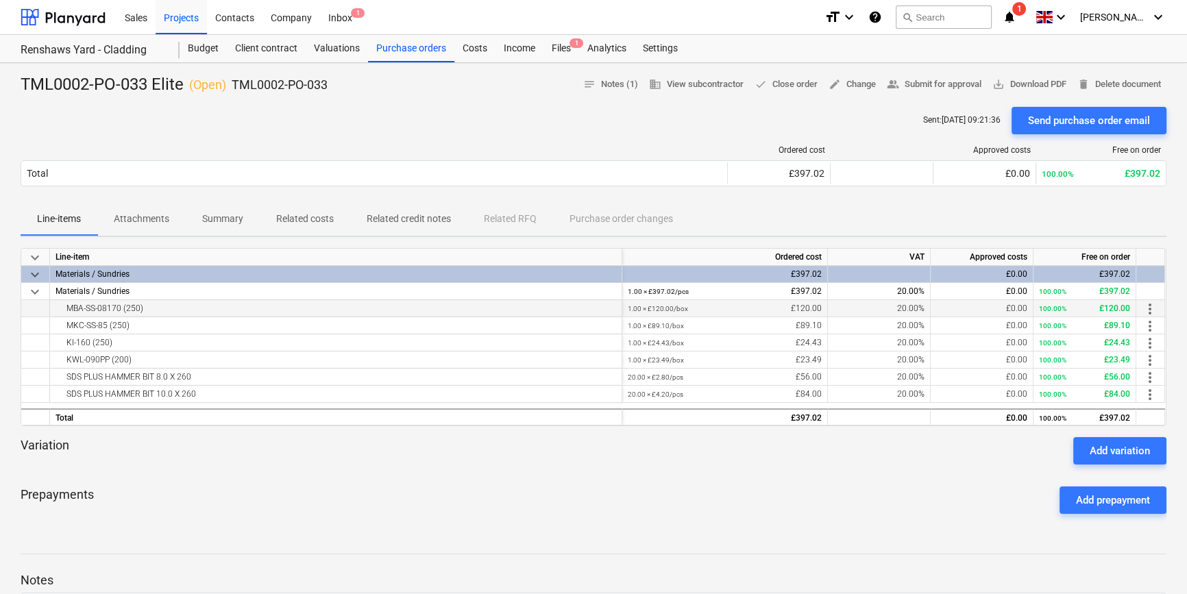
drag, startPoint x: 145, startPoint y: 308, endPoint x: 66, endPoint y: 308, distance: 79.5
click at [66, 308] on div "MBA-SS-08170 (250)" at bounding box center [336, 308] width 561 height 16
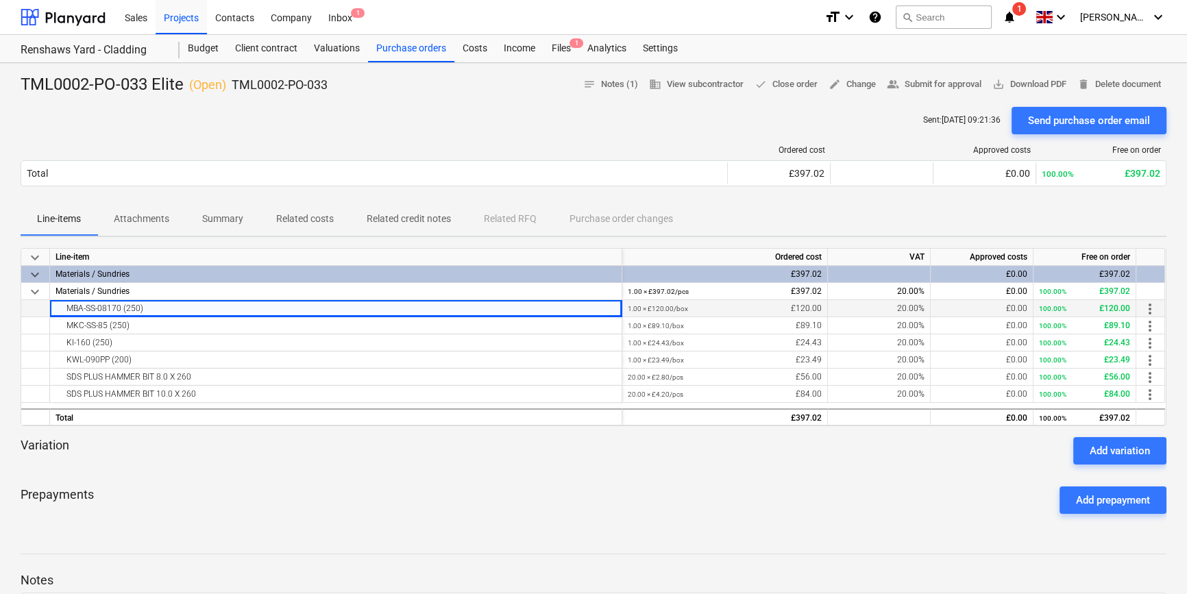
copy div "MBA-SS-08170 (250)"
drag, startPoint x: 135, startPoint y: 326, endPoint x: 59, endPoint y: 327, distance: 76.1
click at [59, 327] on div "MKC-SS-85 (250)" at bounding box center [336, 325] width 561 height 16
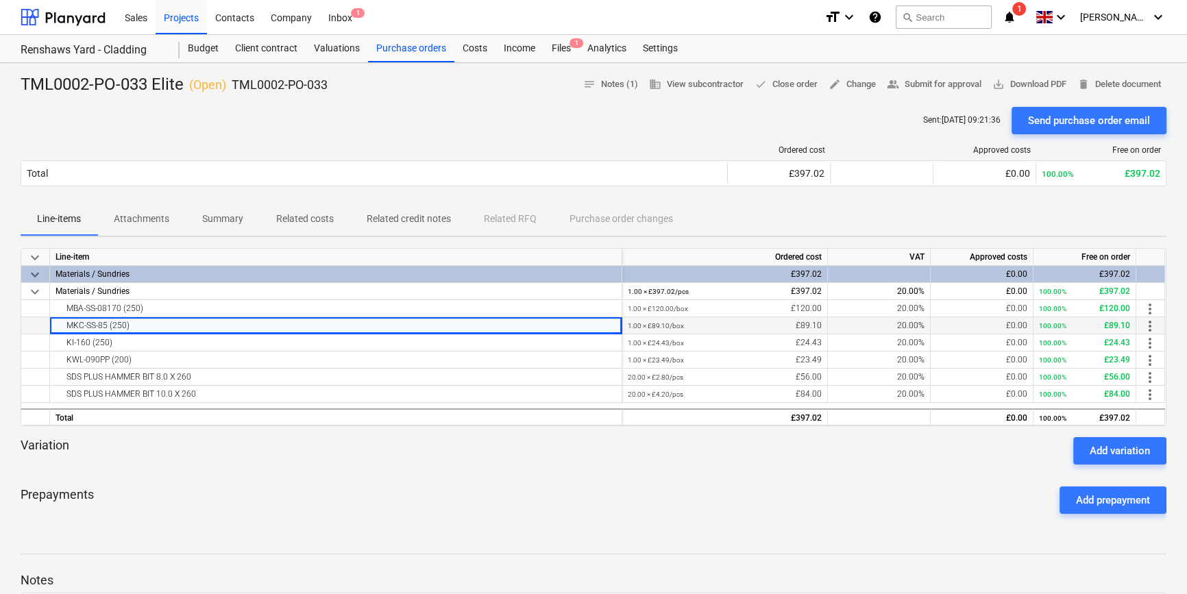
copy div "MKC-SS-85 (250)"
drag, startPoint x: 113, startPoint y: 343, endPoint x: 64, endPoint y: 344, distance: 48.7
click at [64, 344] on div "KI-160 (250)" at bounding box center [336, 342] width 561 height 16
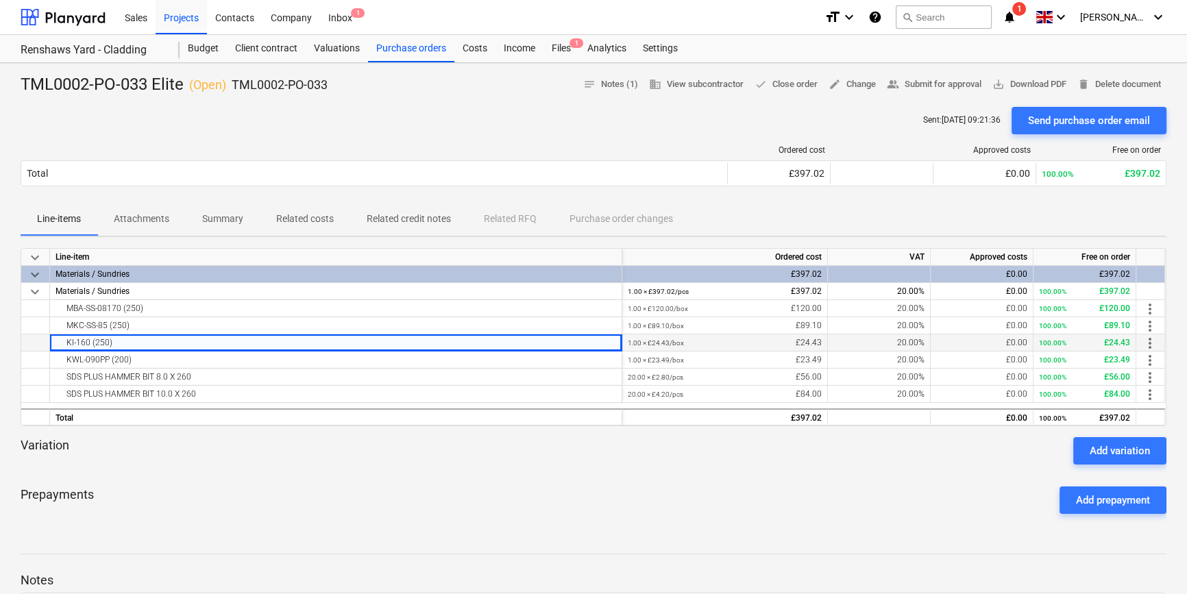
copy div "KI-160 (250)"
drag, startPoint x: 133, startPoint y: 362, endPoint x: 66, endPoint y: 363, distance: 66.5
click at [66, 363] on div "KWL-090PP (200)" at bounding box center [336, 360] width 561 height 16
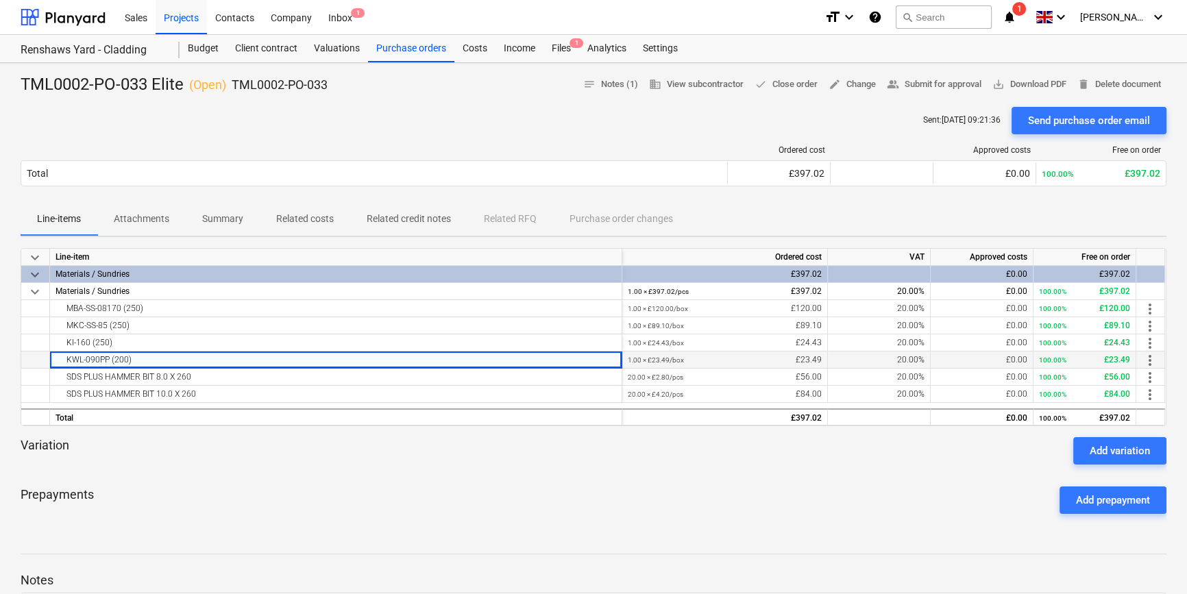
copy div "KWL-090PP (200)"
drag, startPoint x: 195, startPoint y: 376, endPoint x: 66, endPoint y: 377, distance: 128.2
click at [66, 377] on div "SDS PLUS HAMMER BIT 8.0 X 260" at bounding box center [336, 377] width 561 height 16
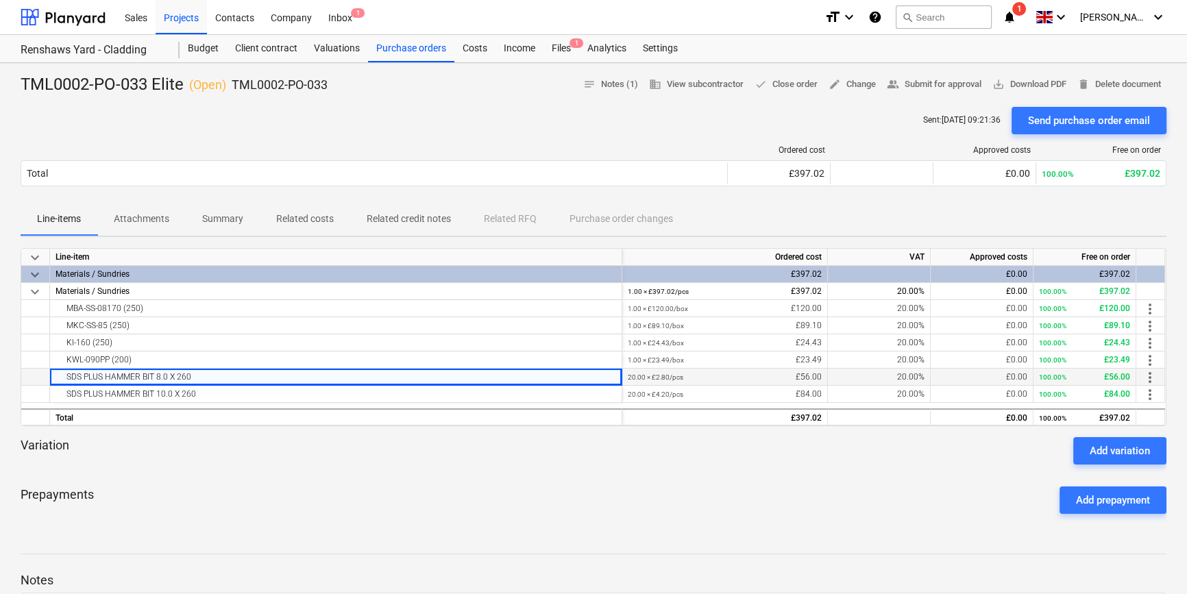
copy div "SDS PLUS HAMMER BIT 8.0 X 260"
drag, startPoint x: 199, startPoint y: 391, endPoint x: 65, endPoint y: 401, distance: 134.7
click at [65, 401] on div "SDS PLUS HAMMER BIT 10.0 X 260" at bounding box center [336, 394] width 561 height 16
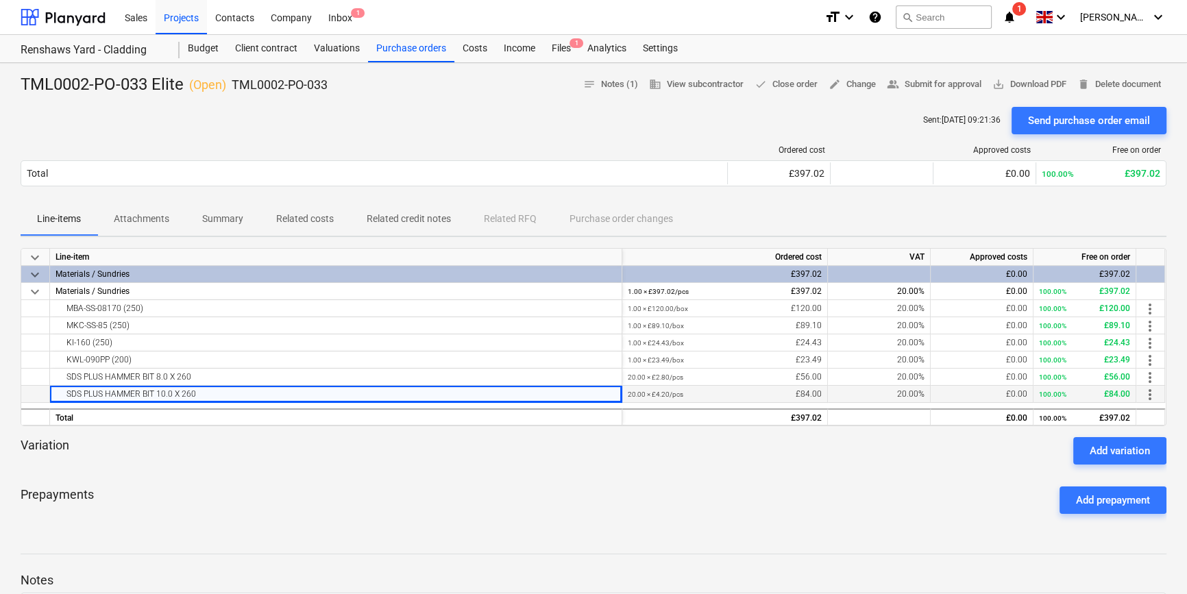
copy div "SDS PLUS HAMMER BIT 10.0 X 260"
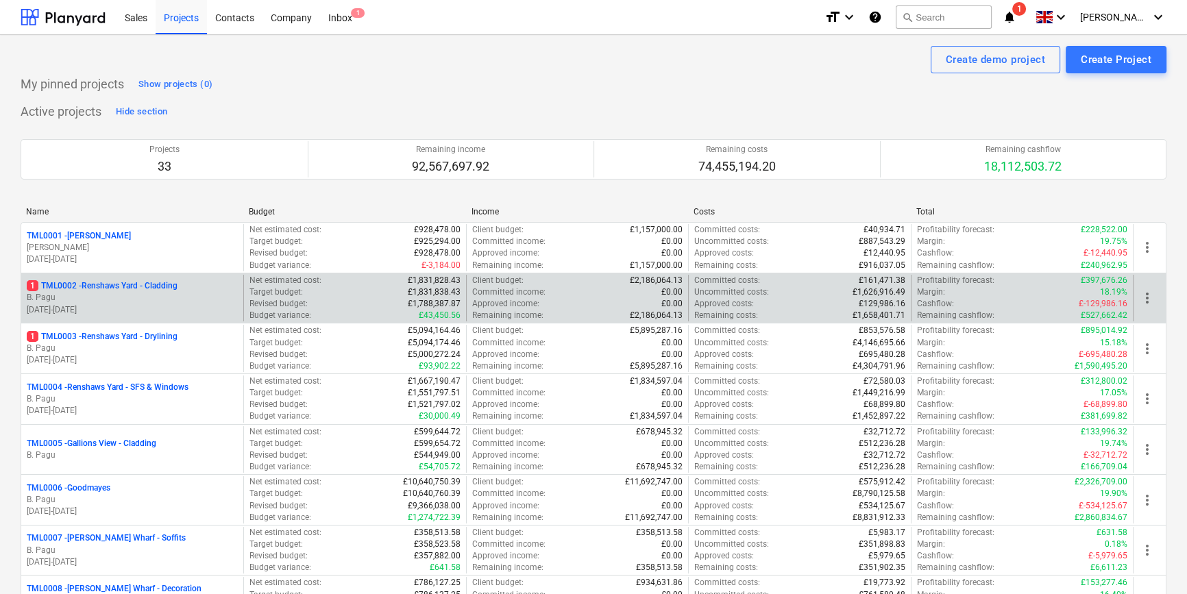
click at [201, 304] on p "30.09.2024 - 14.01.2026" at bounding box center [132, 310] width 211 height 12
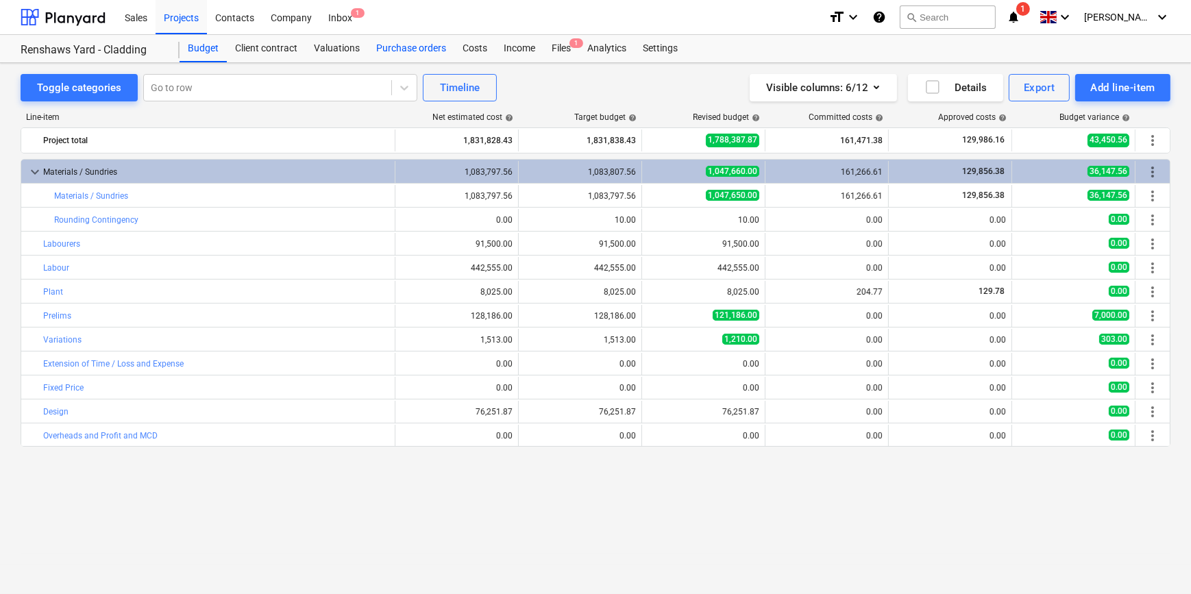
click at [418, 49] on div "Purchase orders" at bounding box center [411, 48] width 86 height 27
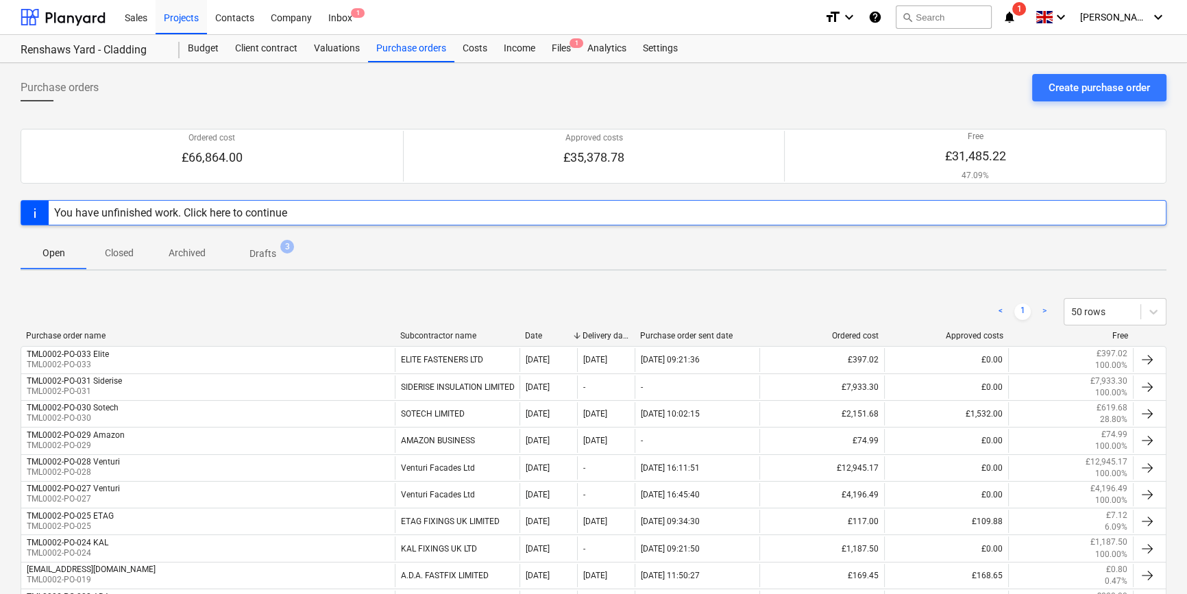
click at [122, 256] on p "Closed" at bounding box center [119, 253] width 33 height 14
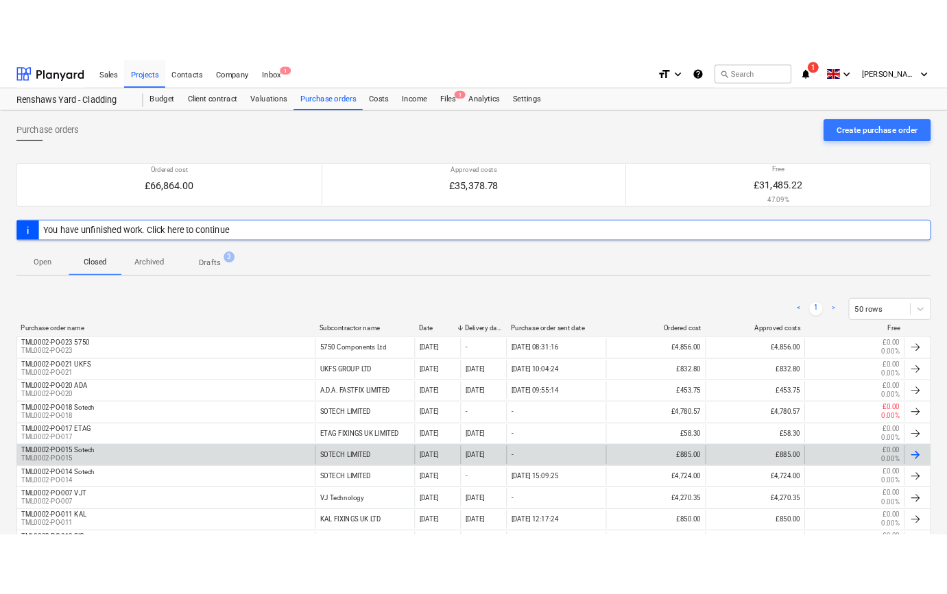
scroll to position [62, 0]
